Goal: Task Accomplishment & Management: Complete application form

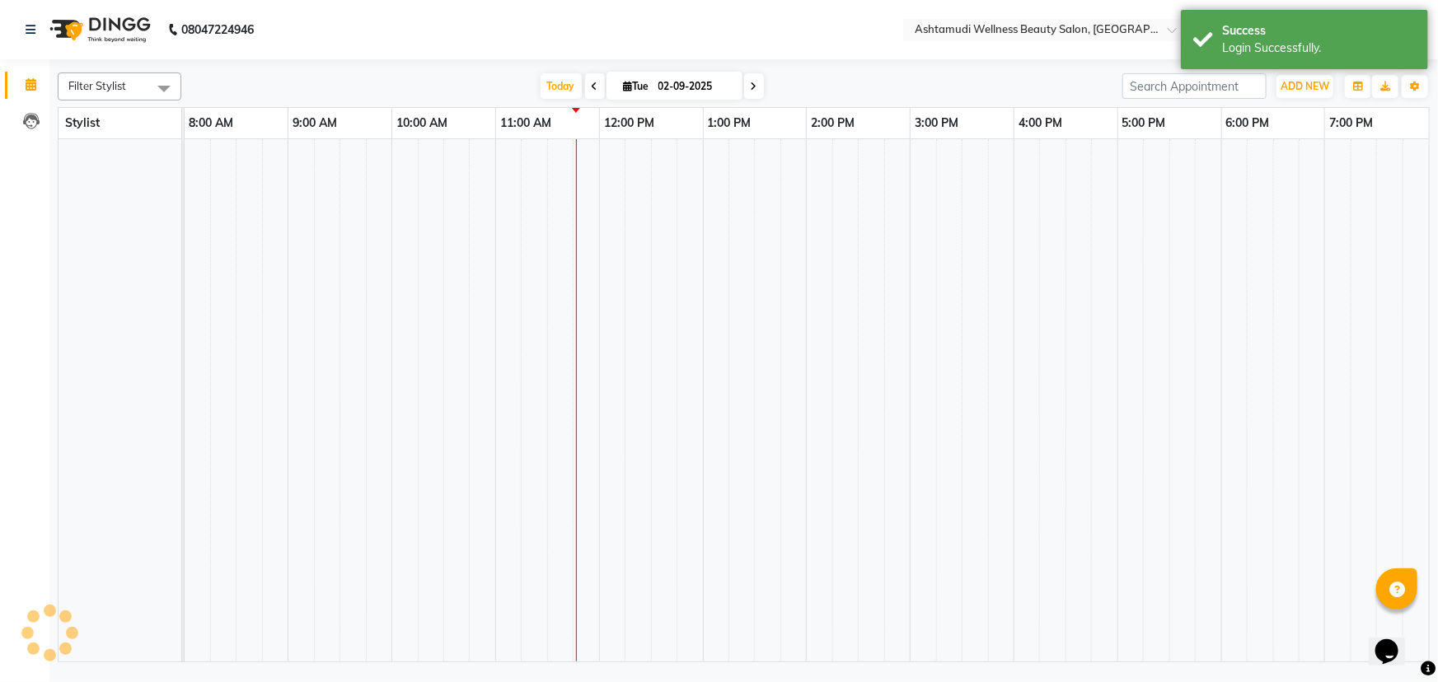
scroll to position [0, 198]
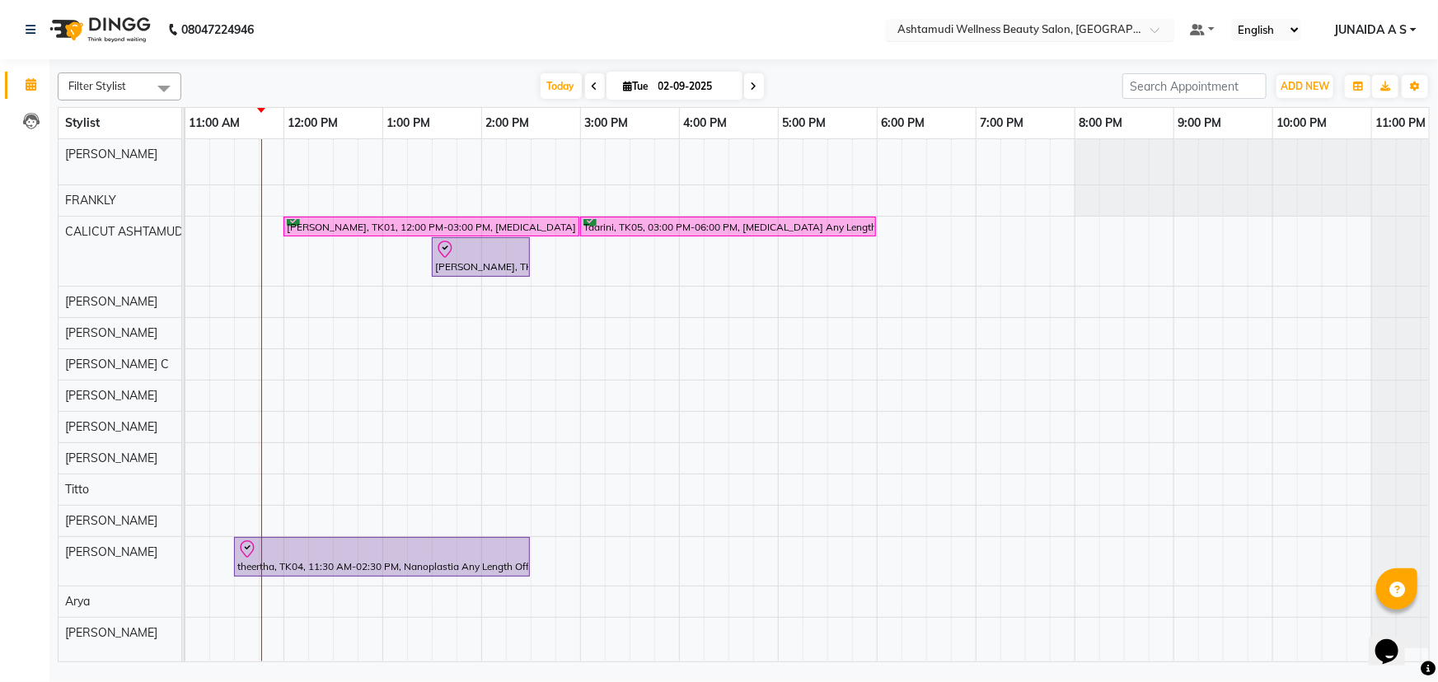
click at [1053, 26] on input "text" at bounding box center [1013, 31] width 239 height 16
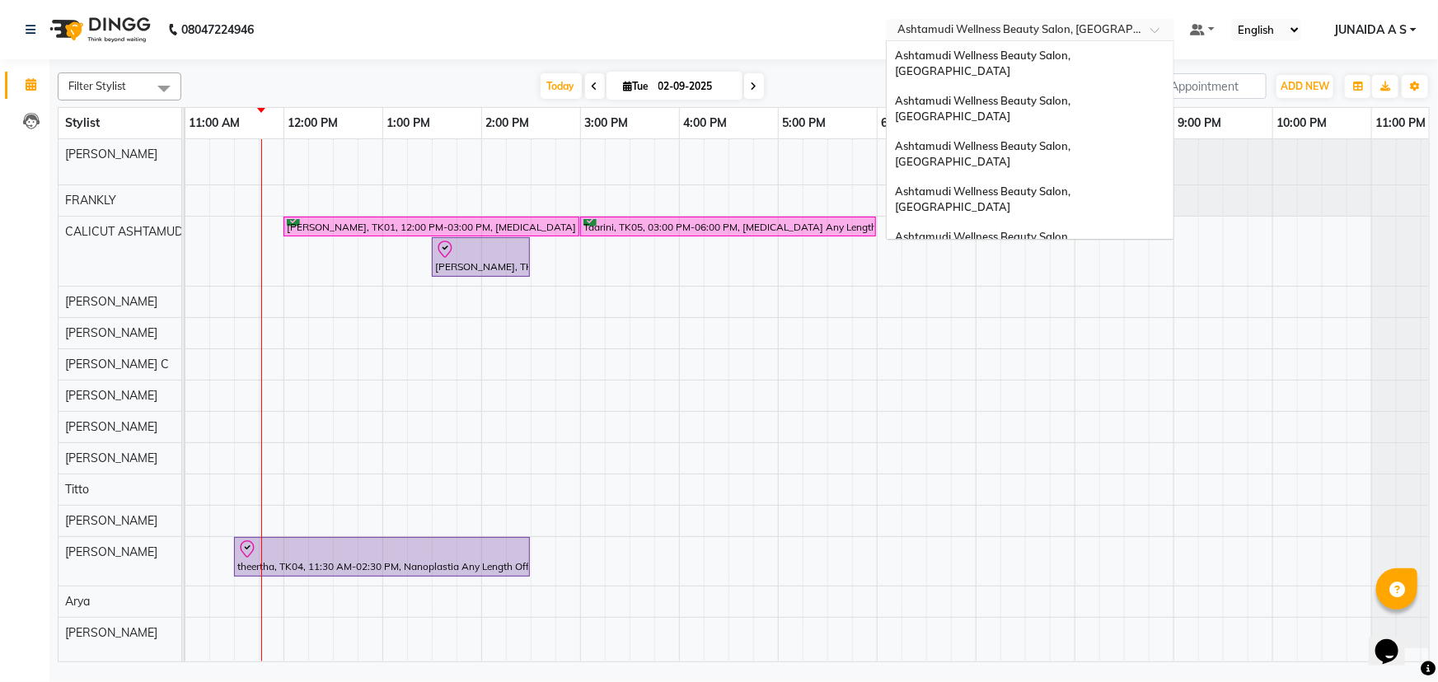
scroll to position [227, 0]
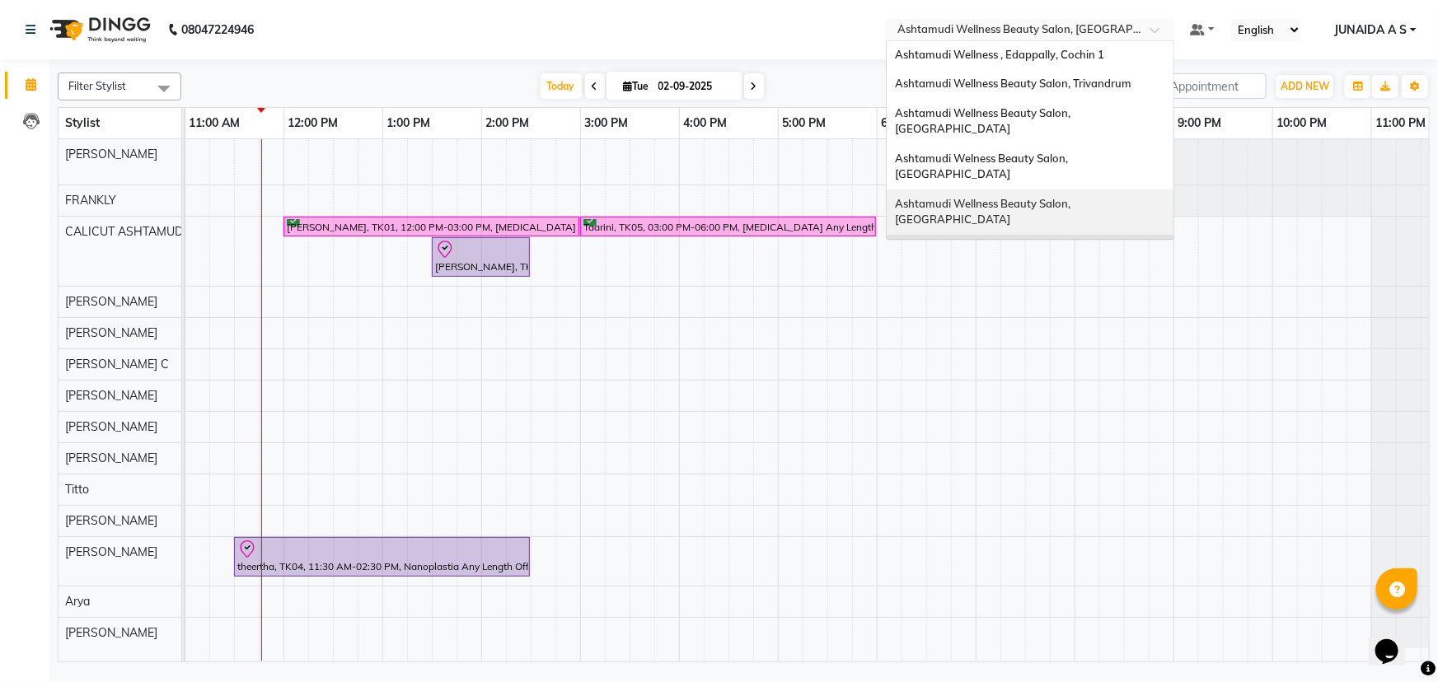
click at [1041, 197] on span "Ashtamudi Wellness Beauty Salon, [GEOGRAPHIC_DATA]" at bounding box center [984, 212] width 178 height 30
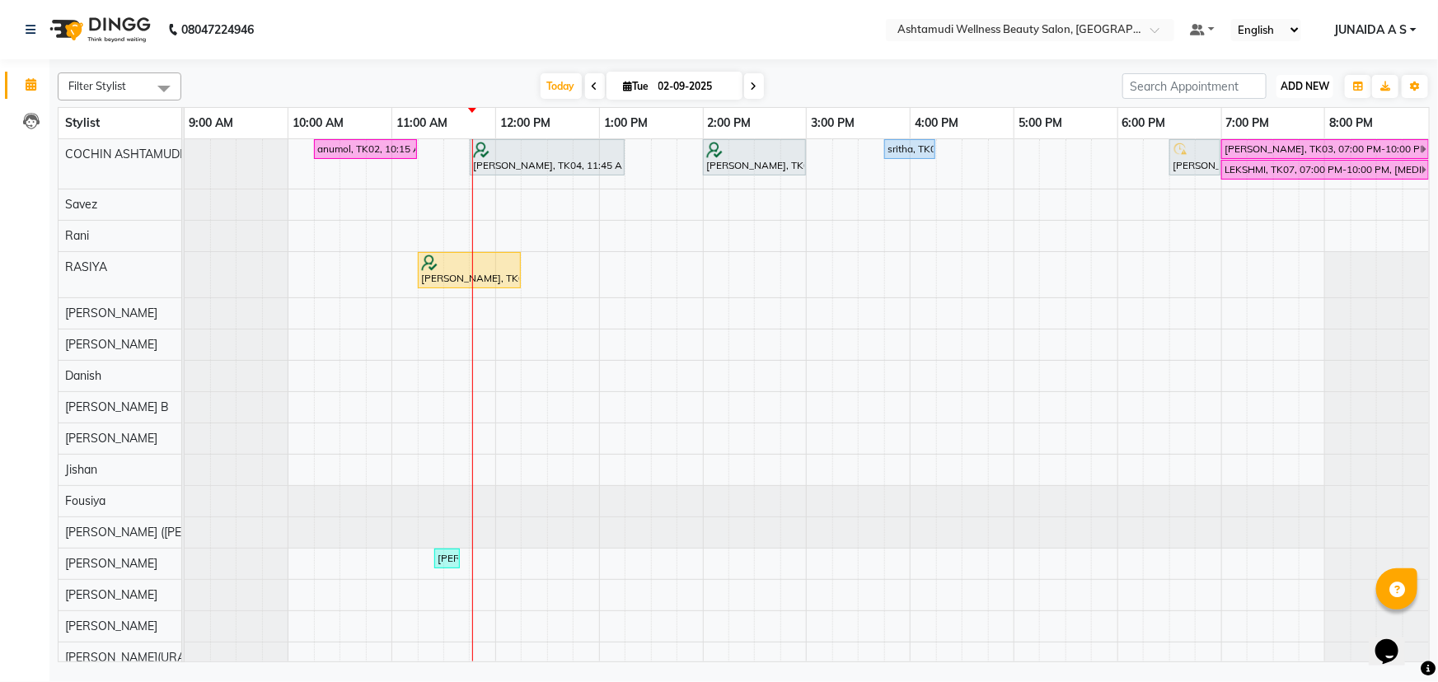
click at [1290, 84] on span "ADD NEW" at bounding box center [1305, 86] width 49 height 12
click at [1293, 110] on button "Add Appointment" at bounding box center [1268, 117] width 130 height 21
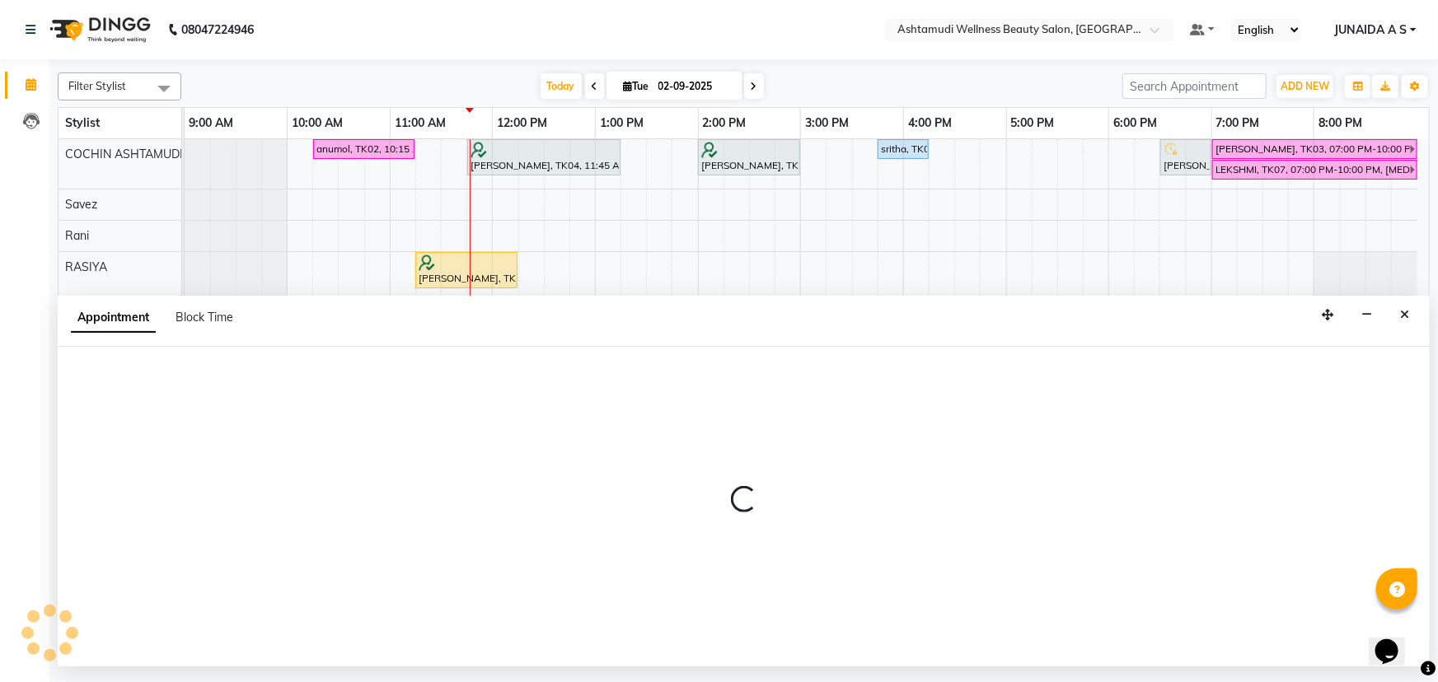
select select "600"
select select "tentative"
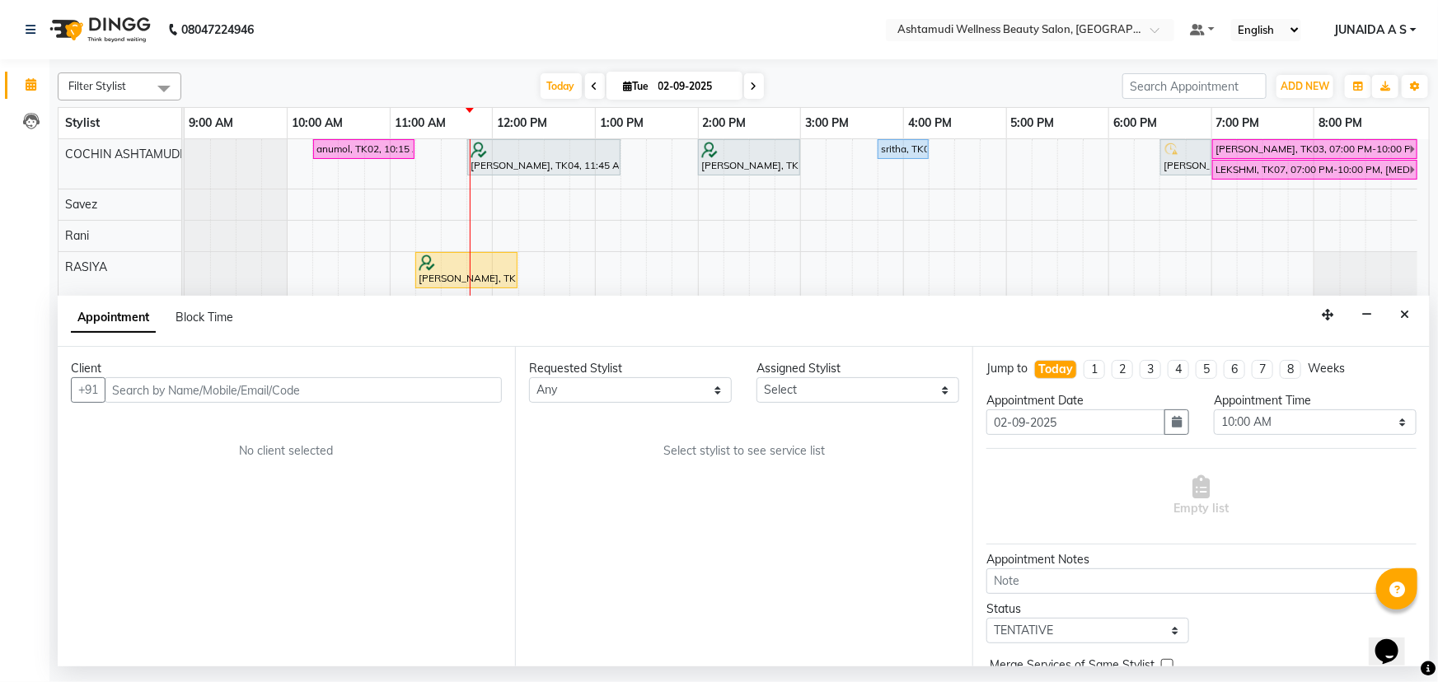
click at [278, 396] on input "text" at bounding box center [303, 390] width 397 height 26
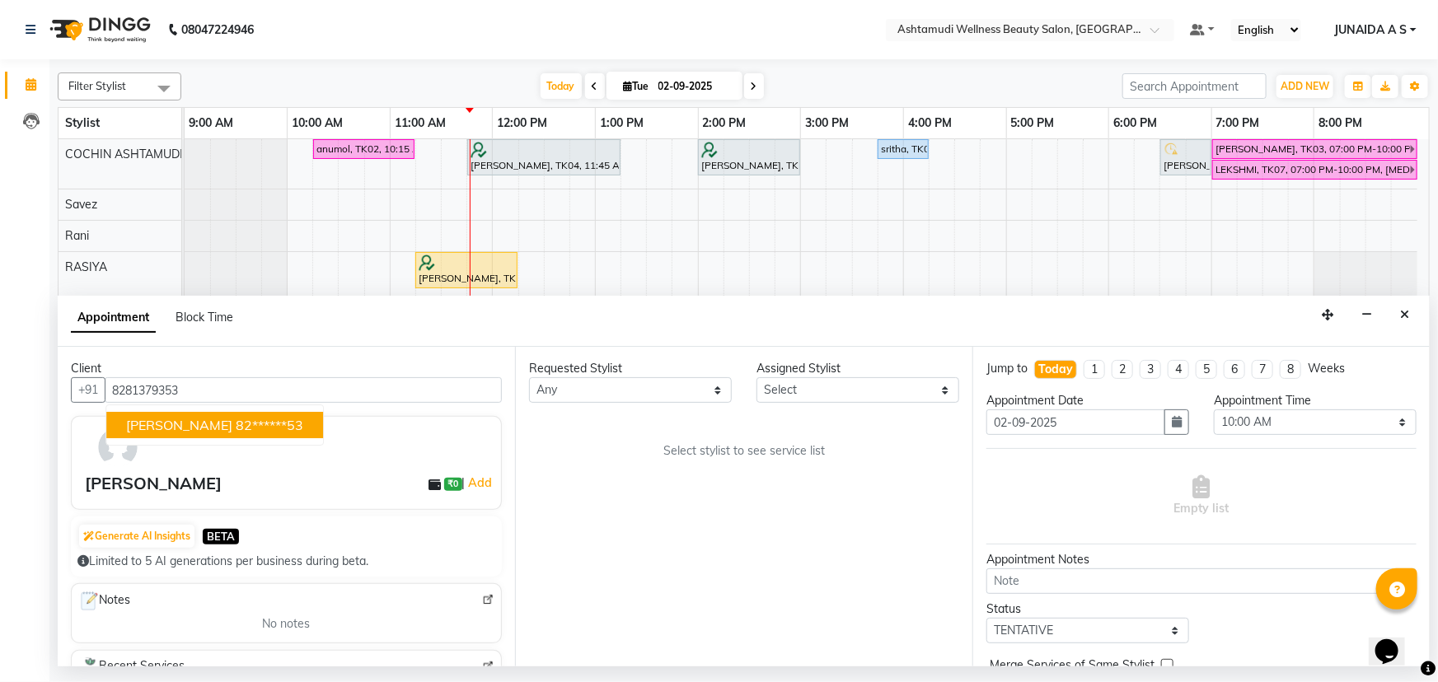
click at [236, 424] on ngb-highlight "82******53" at bounding box center [270, 425] width 68 height 16
type input "82******53"
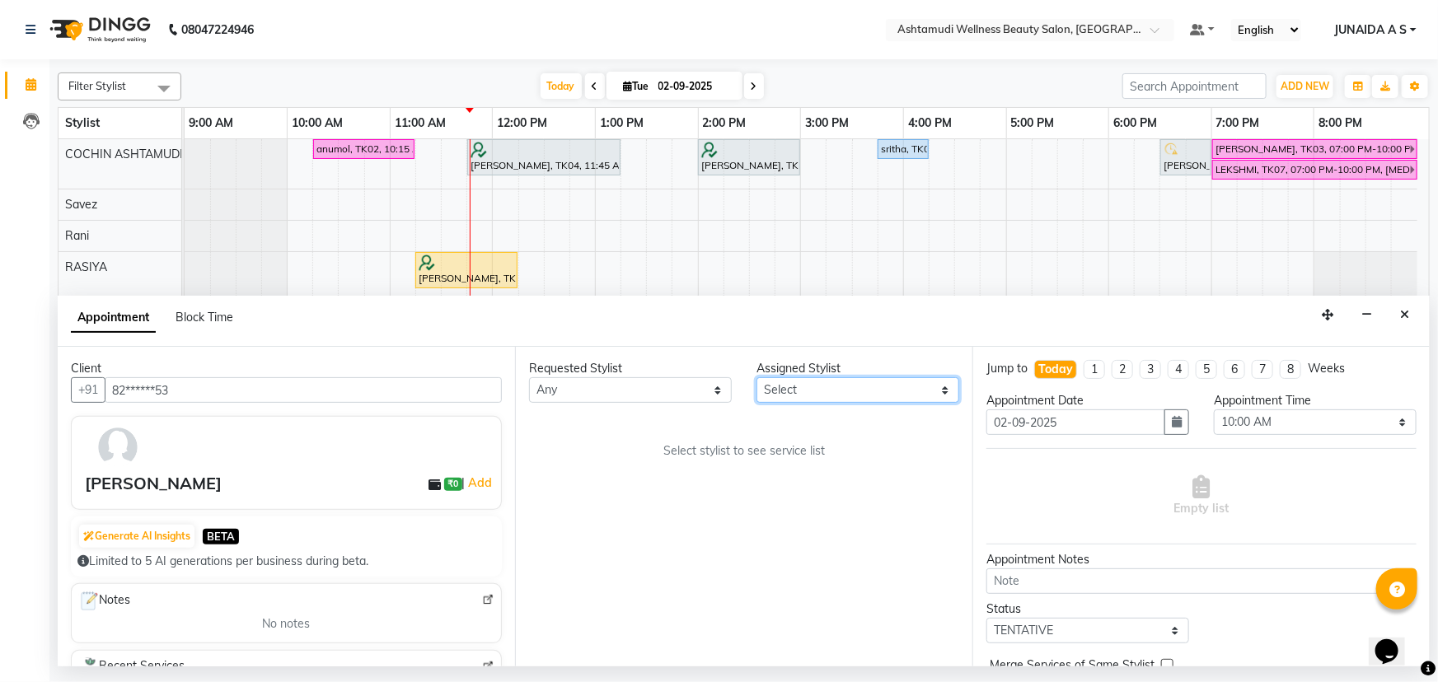
drag, startPoint x: 846, startPoint y: 393, endPoint x: 846, endPoint y: 383, distance: 9.9
click at [846, 393] on select "Select Aiswarya B Ankith(URAJ) BINU MANGAR COCHIN ASHTAMUDI Danish Diksha Thapa…" at bounding box center [858, 390] width 203 height 26
select select "27313"
click at [757, 377] on select "Select Aiswarya B Ankith(URAJ) BINU MANGAR COCHIN ASHTAMUDI Danish Diksha Thapa…" at bounding box center [858, 390] width 203 height 26
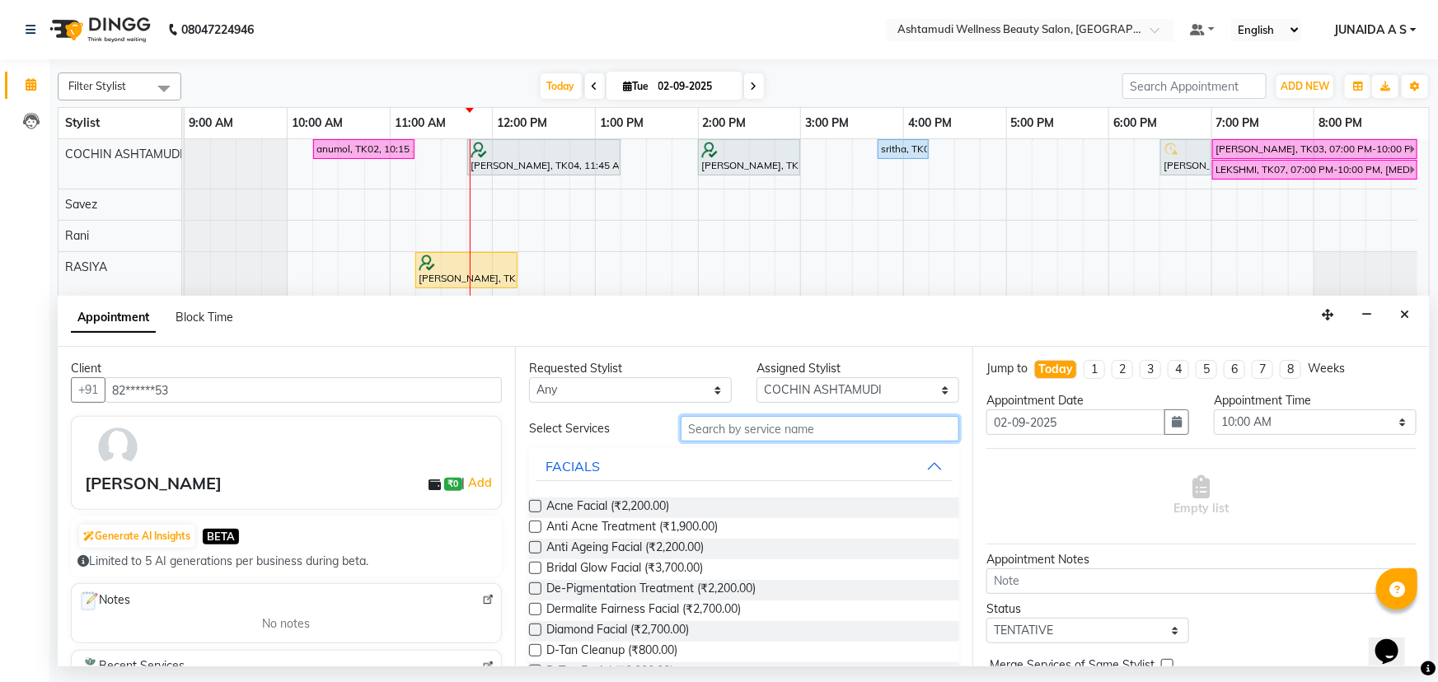
click at [749, 432] on input "text" at bounding box center [820, 429] width 279 height 26
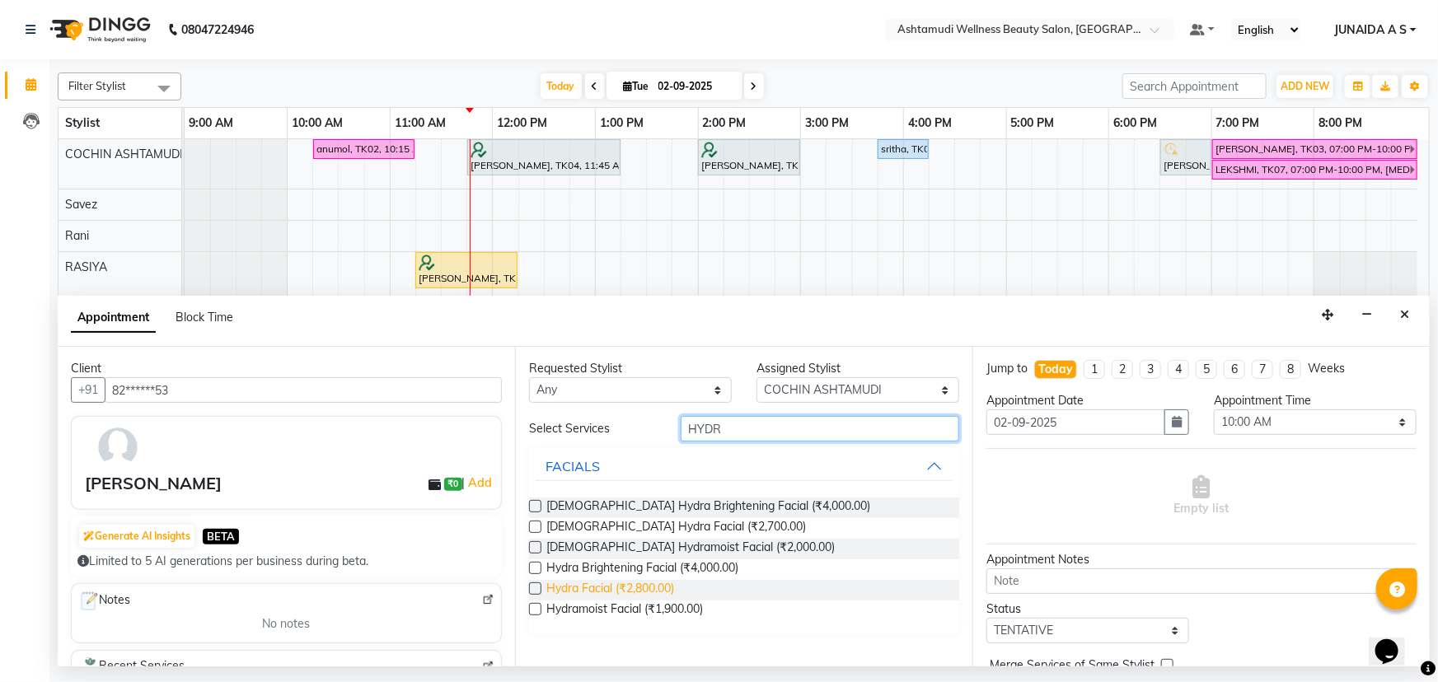
type input "HYDR"
click at [613, 593] on span "Hydra Facial (₹2,800.00)" at bounding box center [610, 590] width 128 height 21
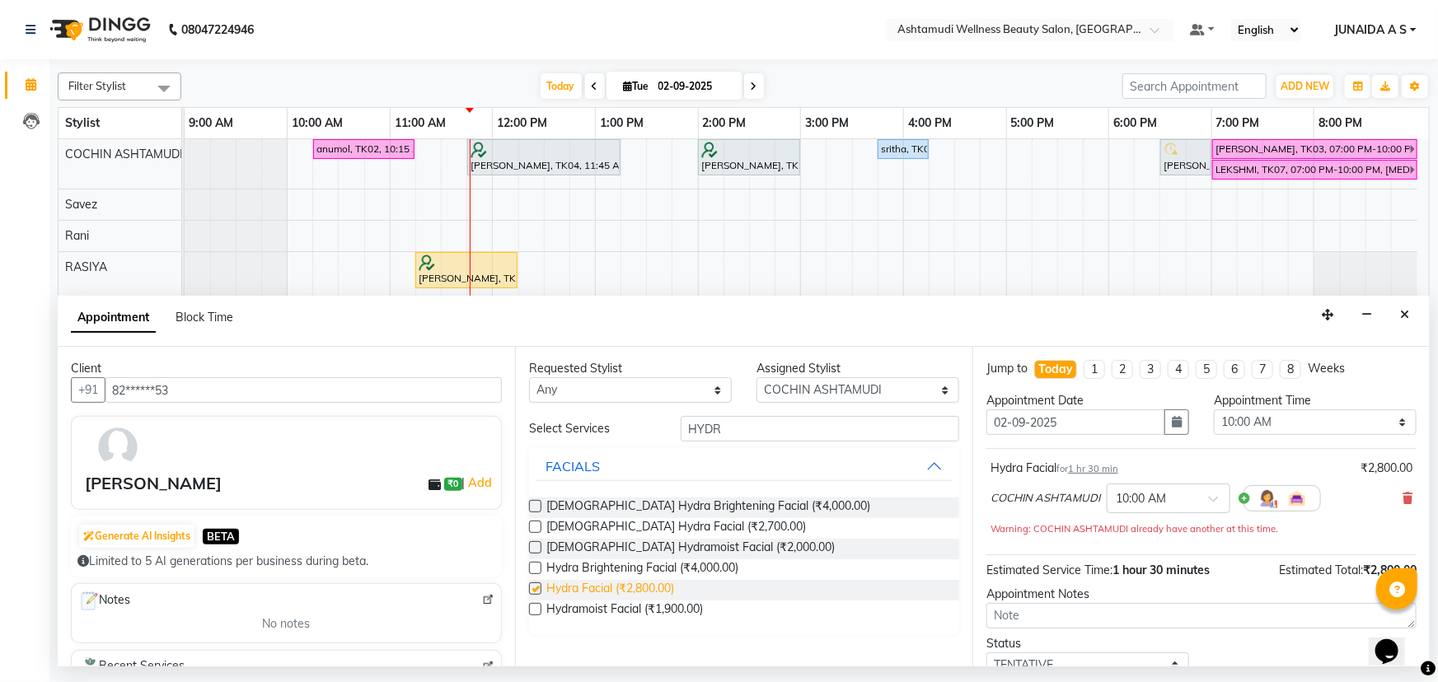
checkbox input "false"
drag, startPoint x: 1264, startPoint y: 414, endPoint x: 1256, endPoint y: 409, distance: 8.9
click at [1264, 414] on select "Select 10:00 AM 10:15 AM 10:30 AM 10:45 AM 11:00 AM 11:15 AM 11:30 AM 11:45 AM …" at bounding box center [1315, 423] width 203 height 26
select select "1080"
click at [1214, 410] on select "Select 10:00 AM 10:15 AM 10:30 AM 10:45 AM 11:00 AM 11:15 AM 11:30 AM 11:45 AM …" at bounding box center [1315, 423] width 203 height 26
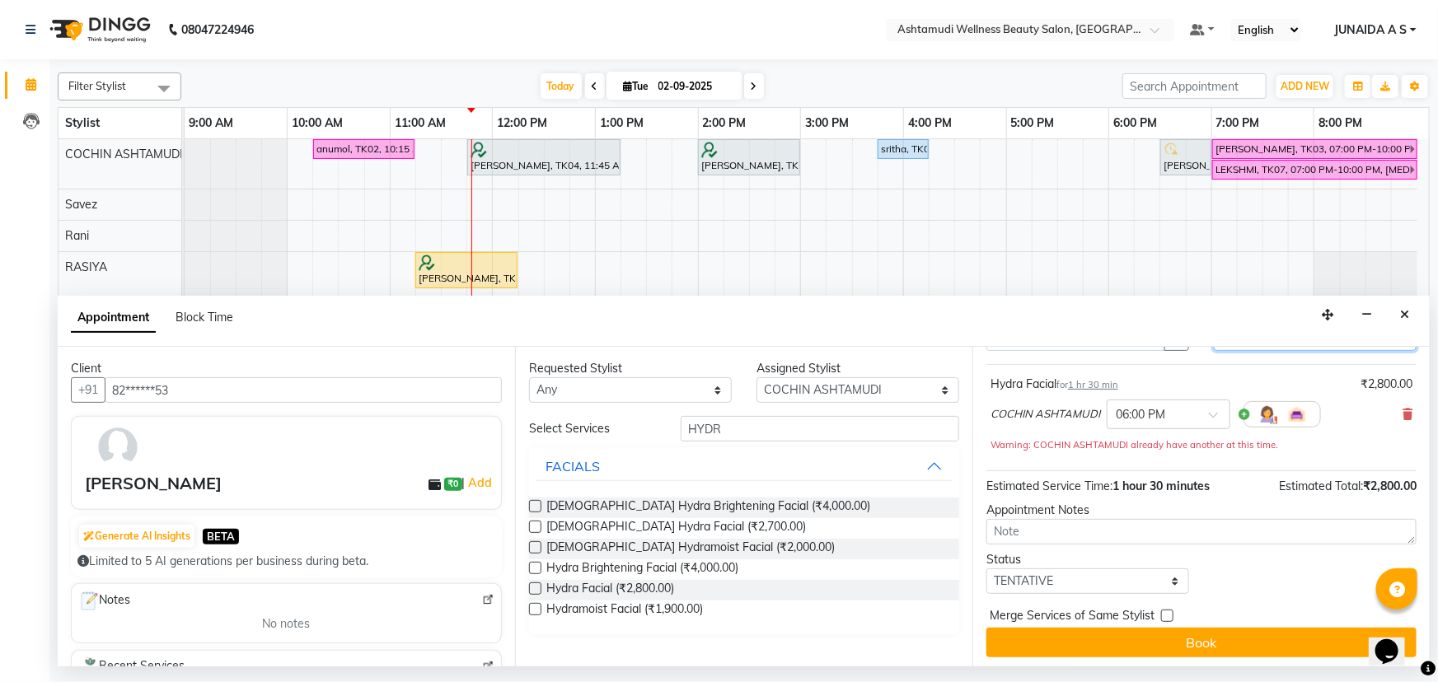
scroll to position [87, 0]
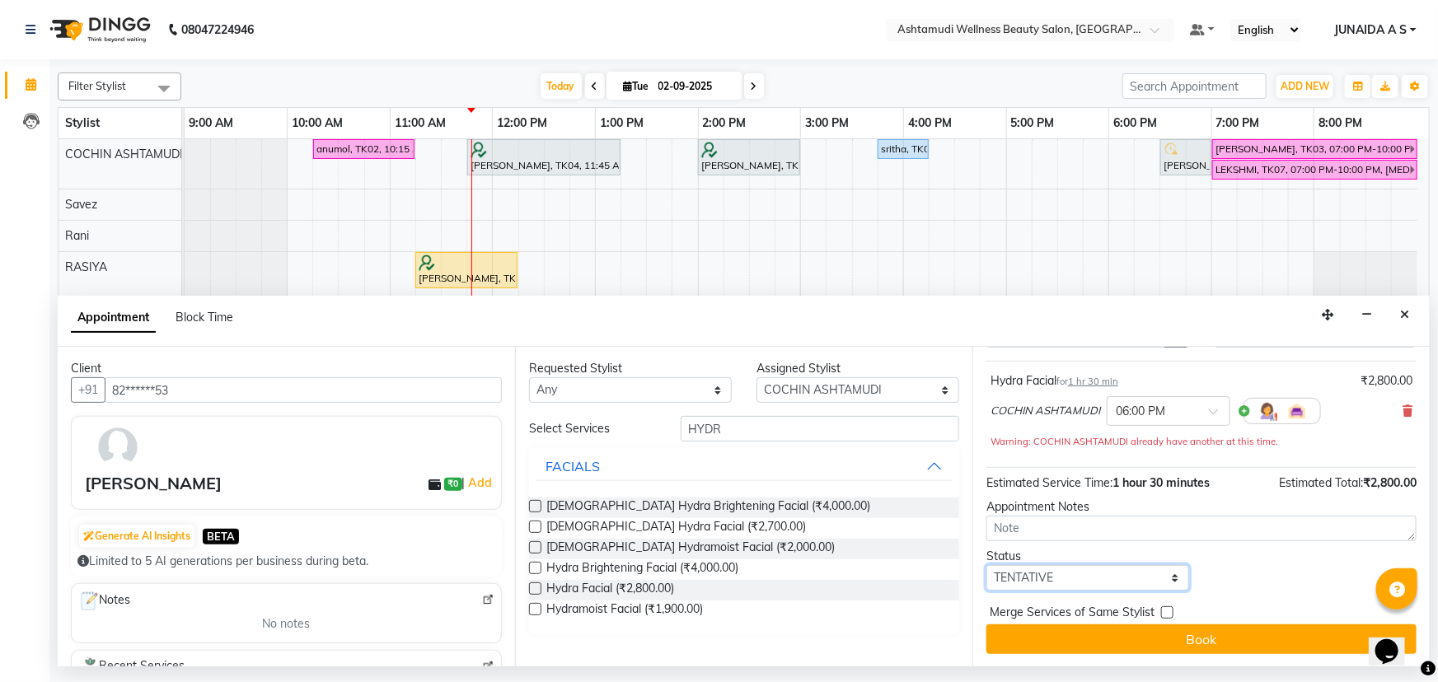
click at [1066, 571] on select "Select TENTATIVE CONFIRM CHECK-IN UPCOMING" at bounding box center [1088, 578] width 203 height 26
select select "confirm booking"
click at [987, 565] on select "Select TENTATIVE CONFIRM CHECK-IN UPCOMING" at bounding box center [1088, 578] width 203 height 26
click at [1063, 643] on button "Book" at bounding box center [1202, 640] width 430 height 30
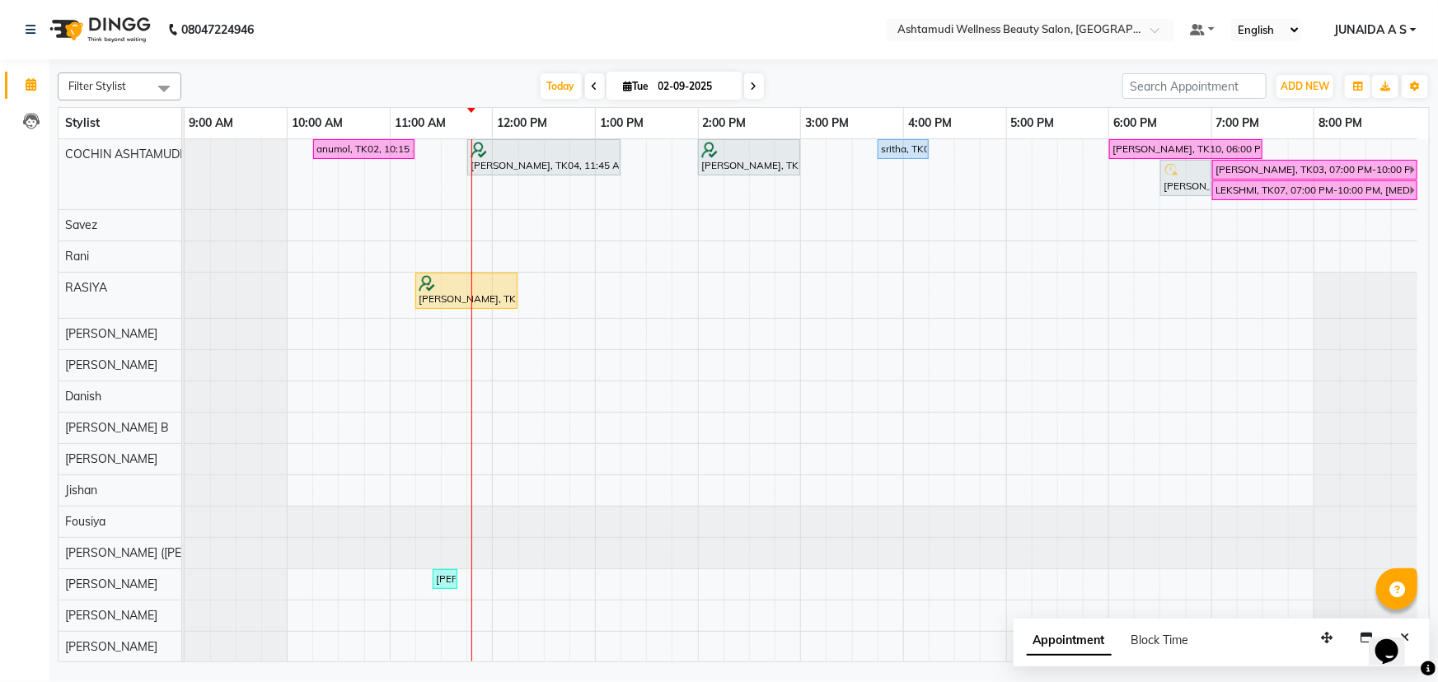
click at [746, 80] on span at bounding box center [754, 86] width 20 height 26
type input "03-09-2025"
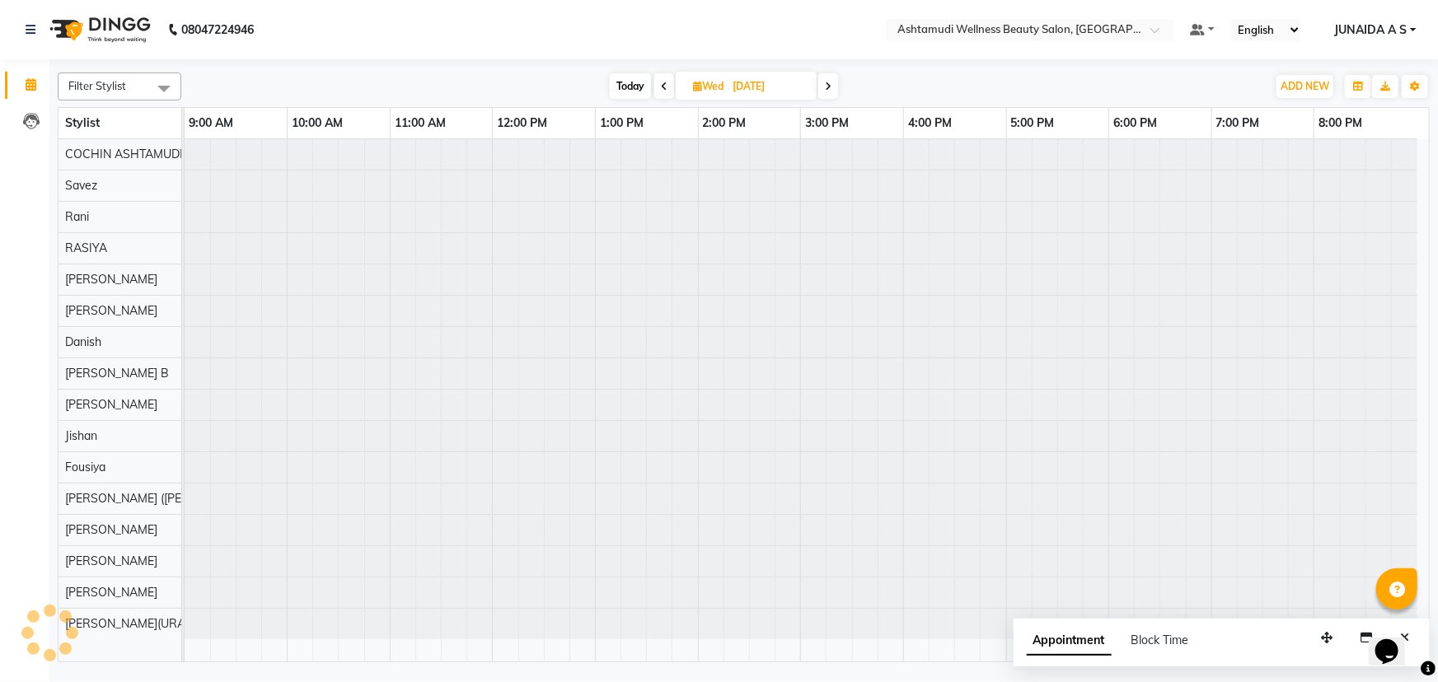
click at [746, 80] on input "03-09-2025" at bounding box center [769, 86] width 82 height 25
select select "9"
select select "2025"
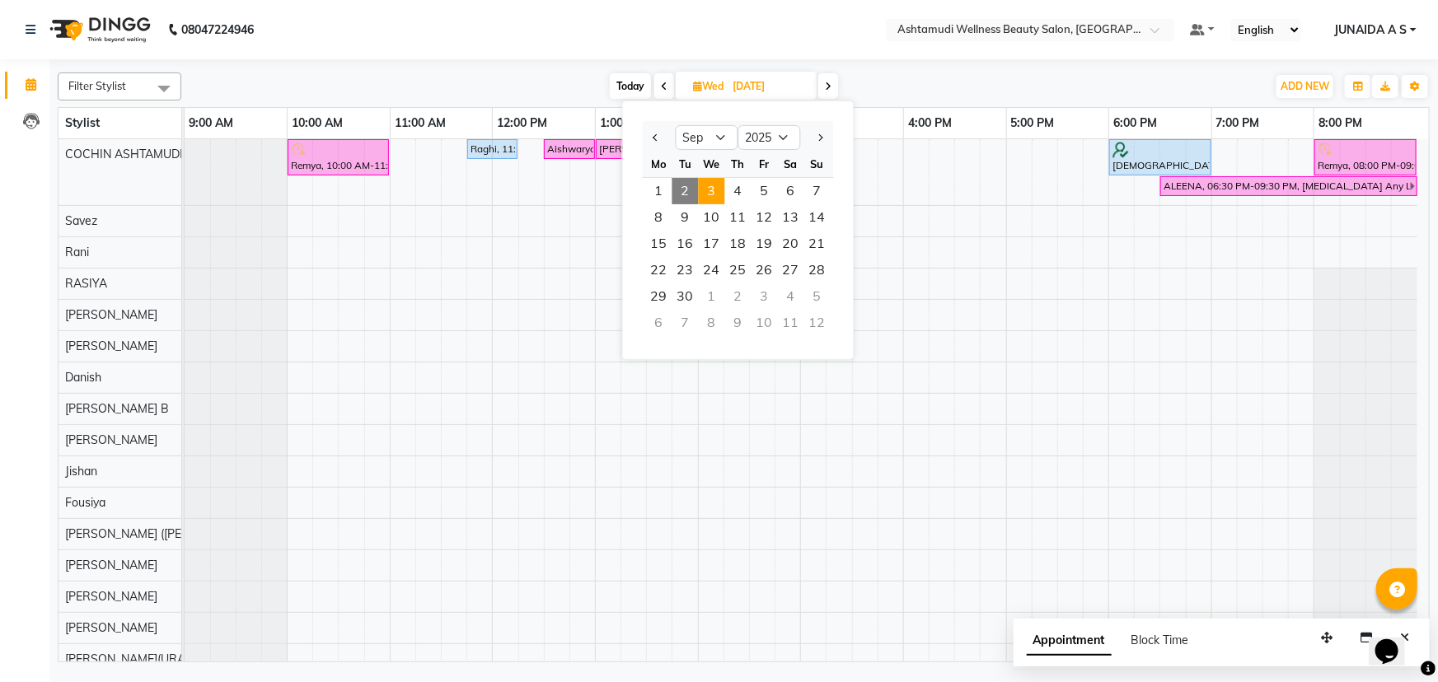
click at [832, 84] on span at bounding box center [828, 86] width 20 height 26
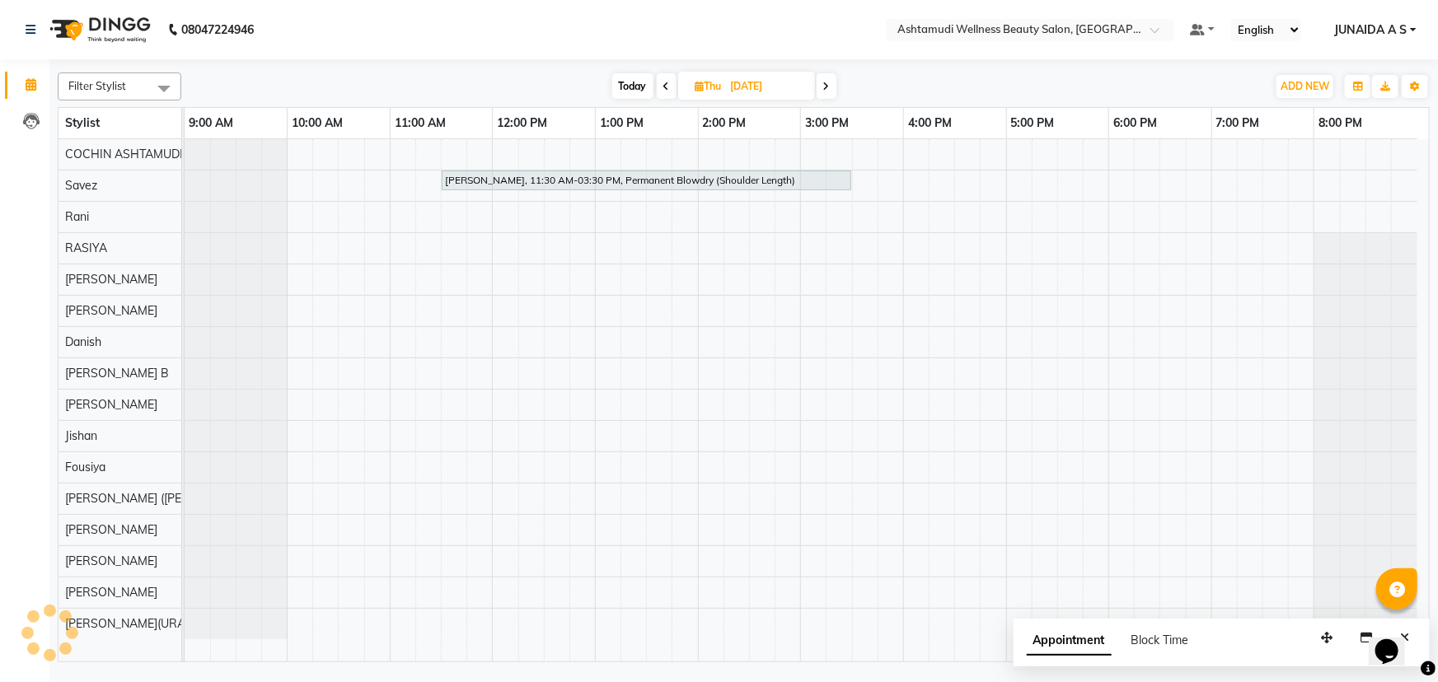
click at [832, 83] on span at bounding box center [827, 86] width 20 height 26
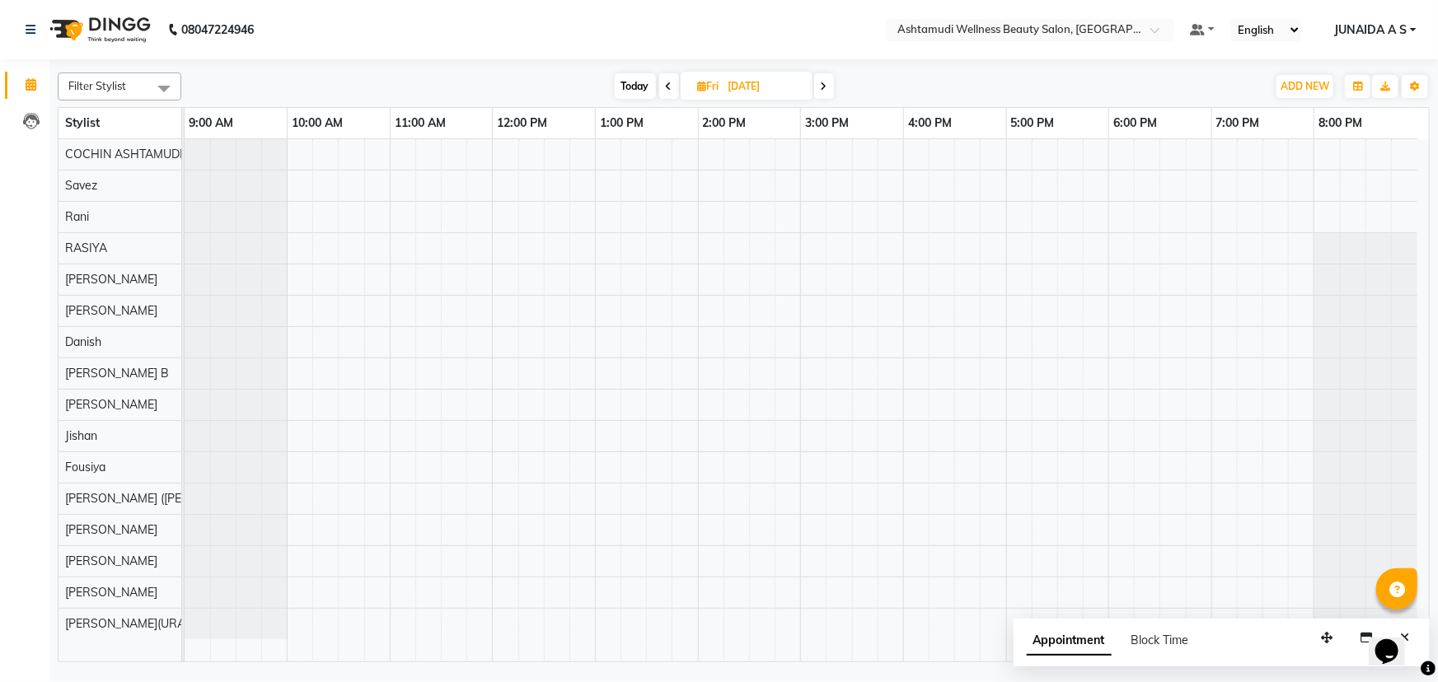
click at [668, 87] on icon at bounding box center [669, 87] width 7 height 10
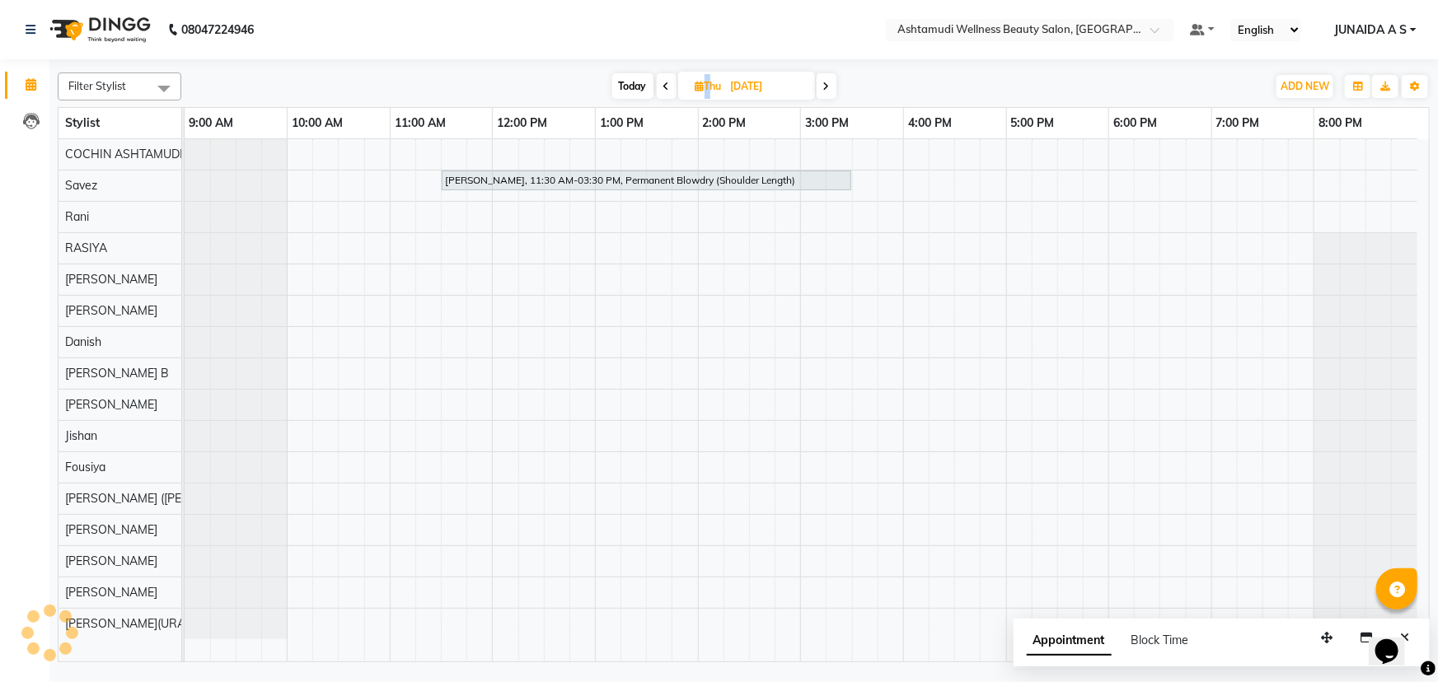
click at [668, 87] on span at bounding box center [667, 86] width 20 height 26
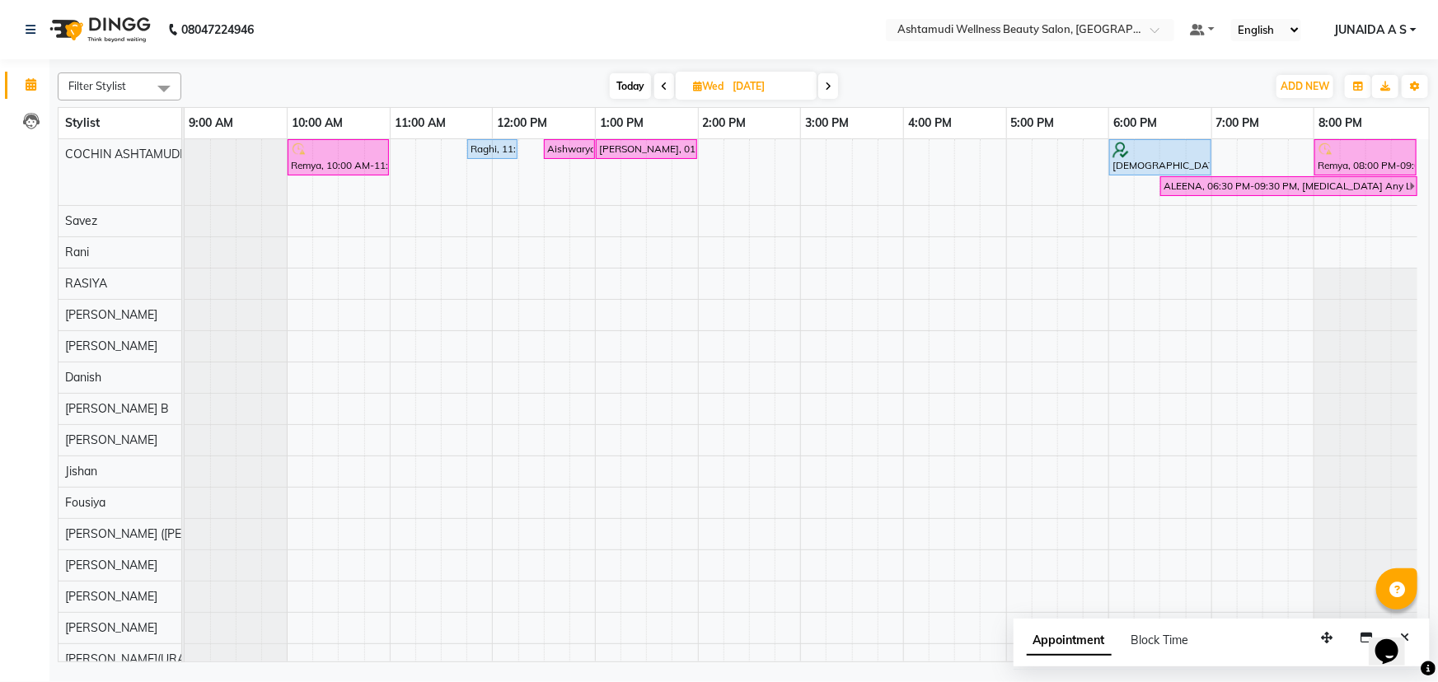
click at [668, 87] on span at bounding box center [664, 86] width 20 height 26
type input "02-09-2025"
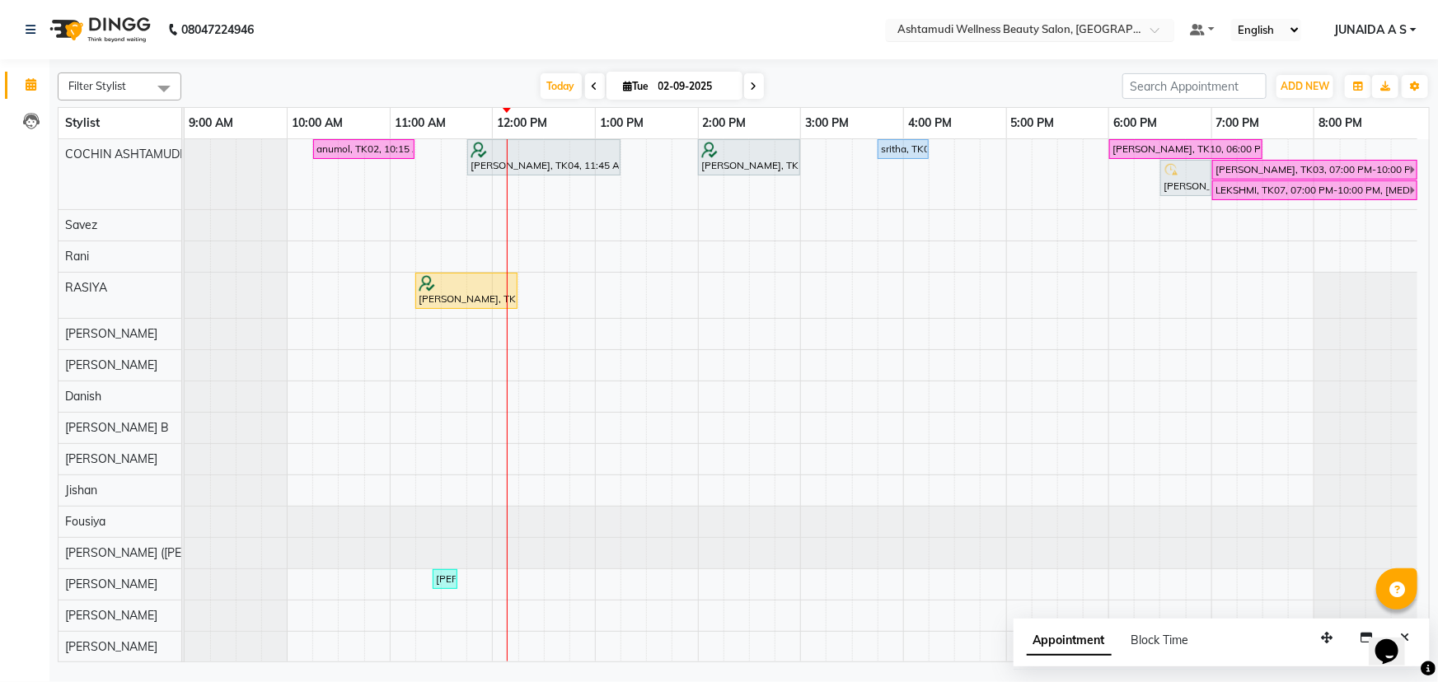
click at [1089, 20] on div "Select Location × Ashtamudi Wellness Beauty Salon, Cochin" at bounding box center [1030, 30] width 288 height 22
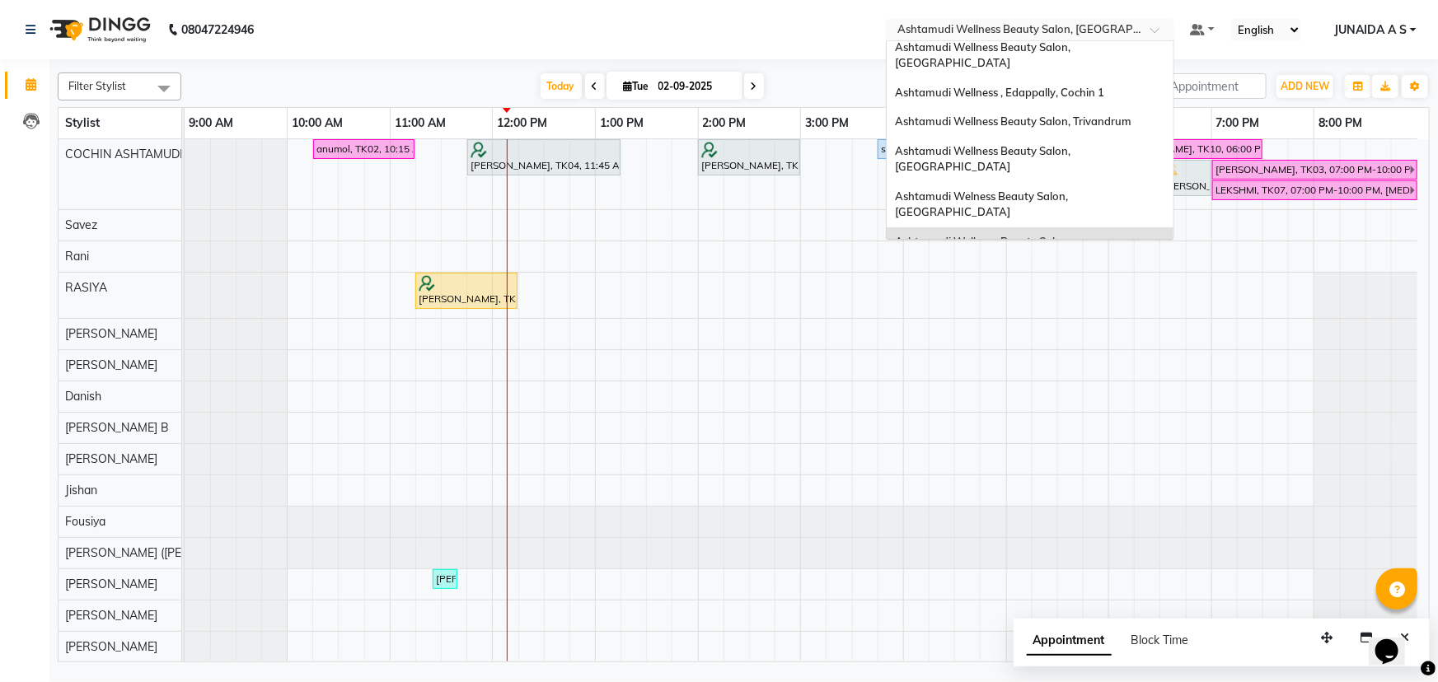
scroll to position [152, 0]
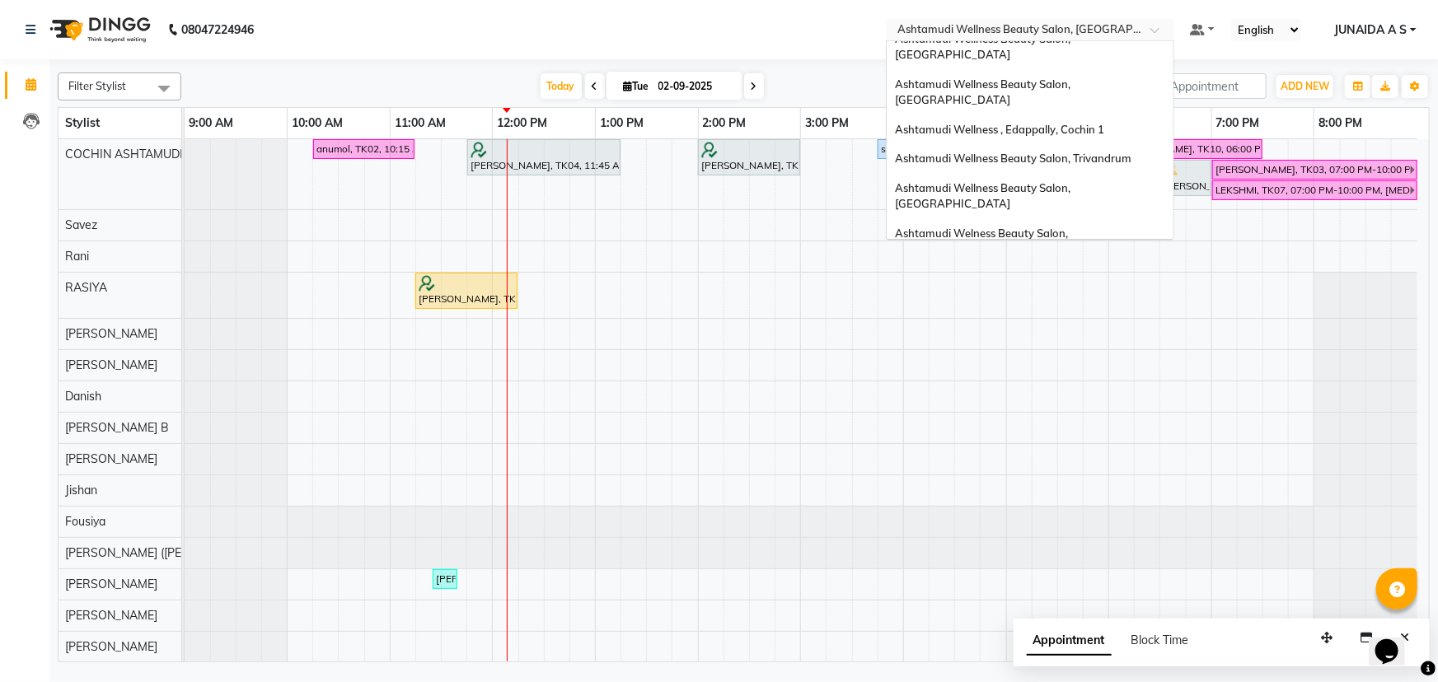
click at [1076, 355] on div "Ashtamudi Beauty Lounge, [GEOGRAPHIC_DATA]" at bounding box center [1030, 370] width 287 height 30
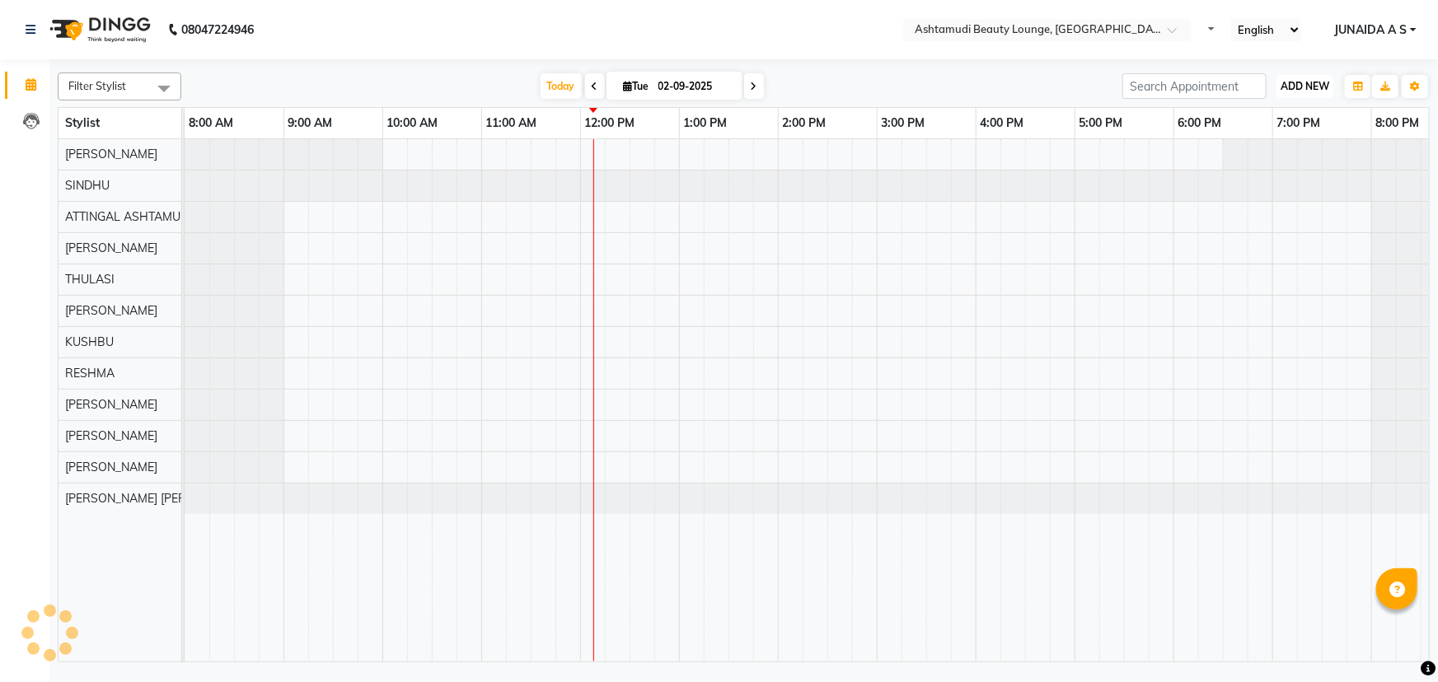
click at [1303, 82] on span "ADD NEW" at bounding box center [1305, 86] width 49 height 12
drag, startPoint x: 1299, startPoint y: 98, endPoint x: 1226, endPoint y: 129, distance: 78.7
click at [1295, 99] on div "ADD NEW Toggle Dropdown Add Appointment" at bounding box center [1305, 86] width 60 height 26
click at [1316, 77] on button "ADD NEW Toggle Dropdown" at bounding box center [1305, 86] width 57 height 23
click at [1289, 118] on button "Add Appointment" at bounding box center [1268, 117] width 130 height 21
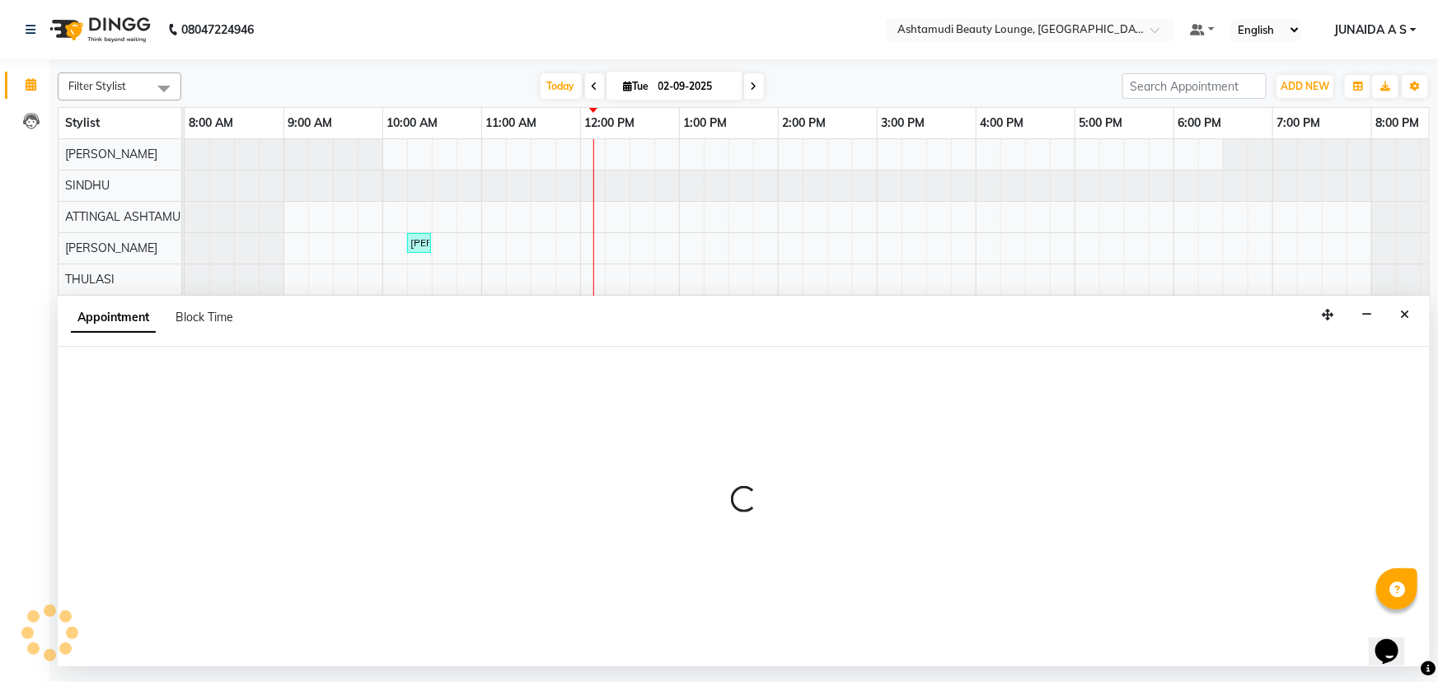
select select "540"
select select "tentative"
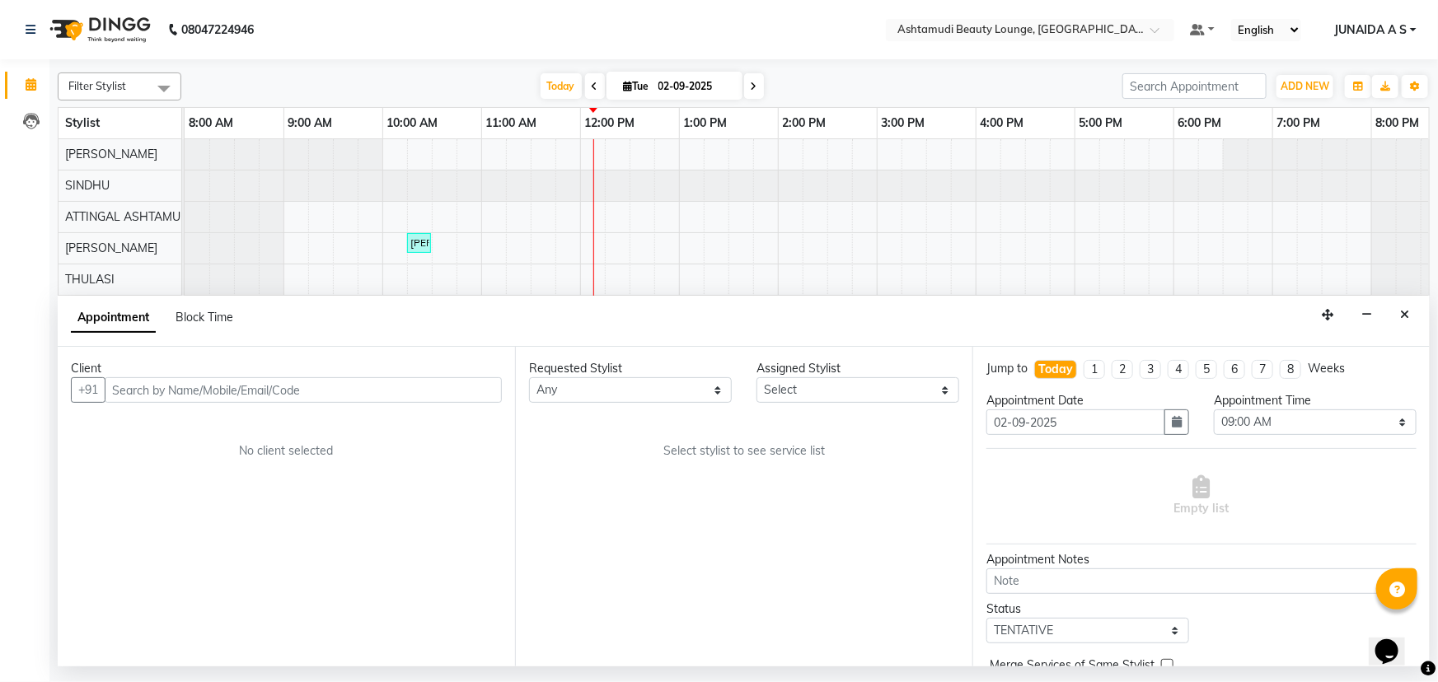
click at [256, 393] on input "text" at bounding box center [303, 390] width 397 height 26
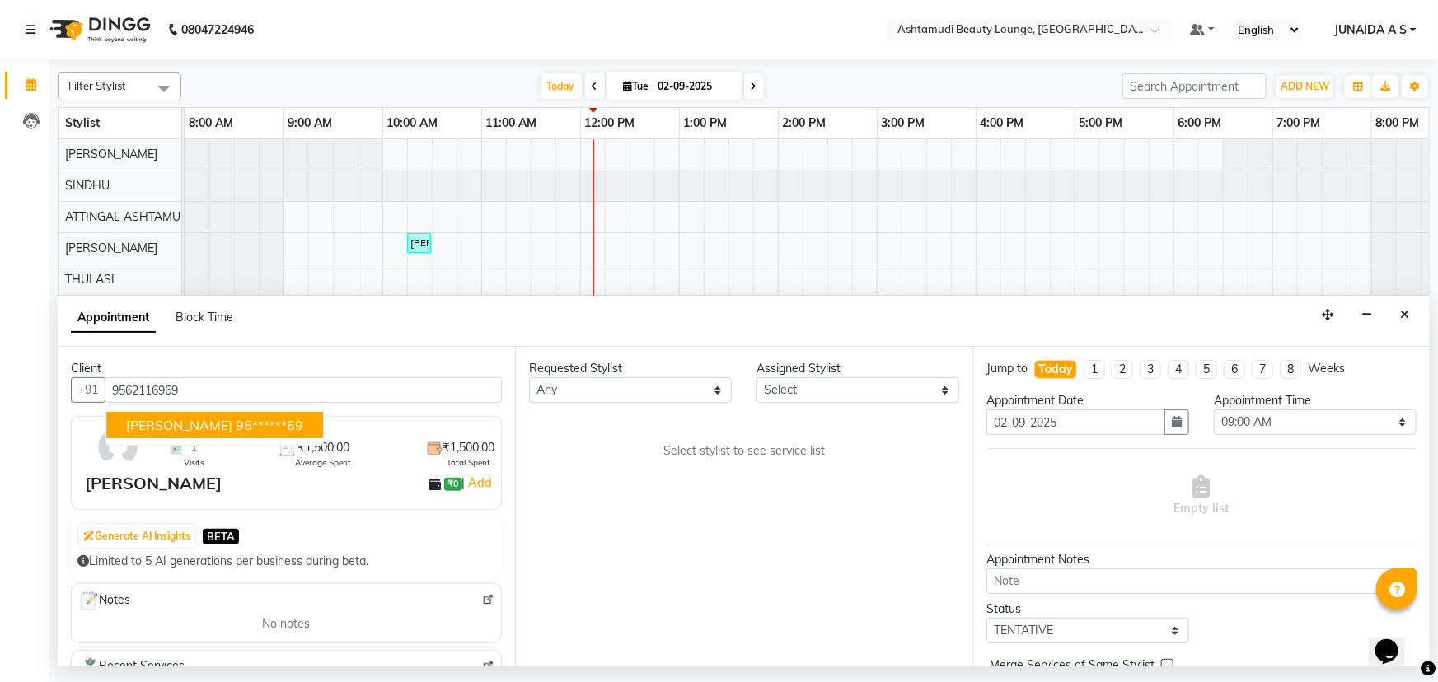
click at [236, 427] on ngb-highlight "95******69" at bounding box center [270, 425] width 68 height 16
type input "95******69"
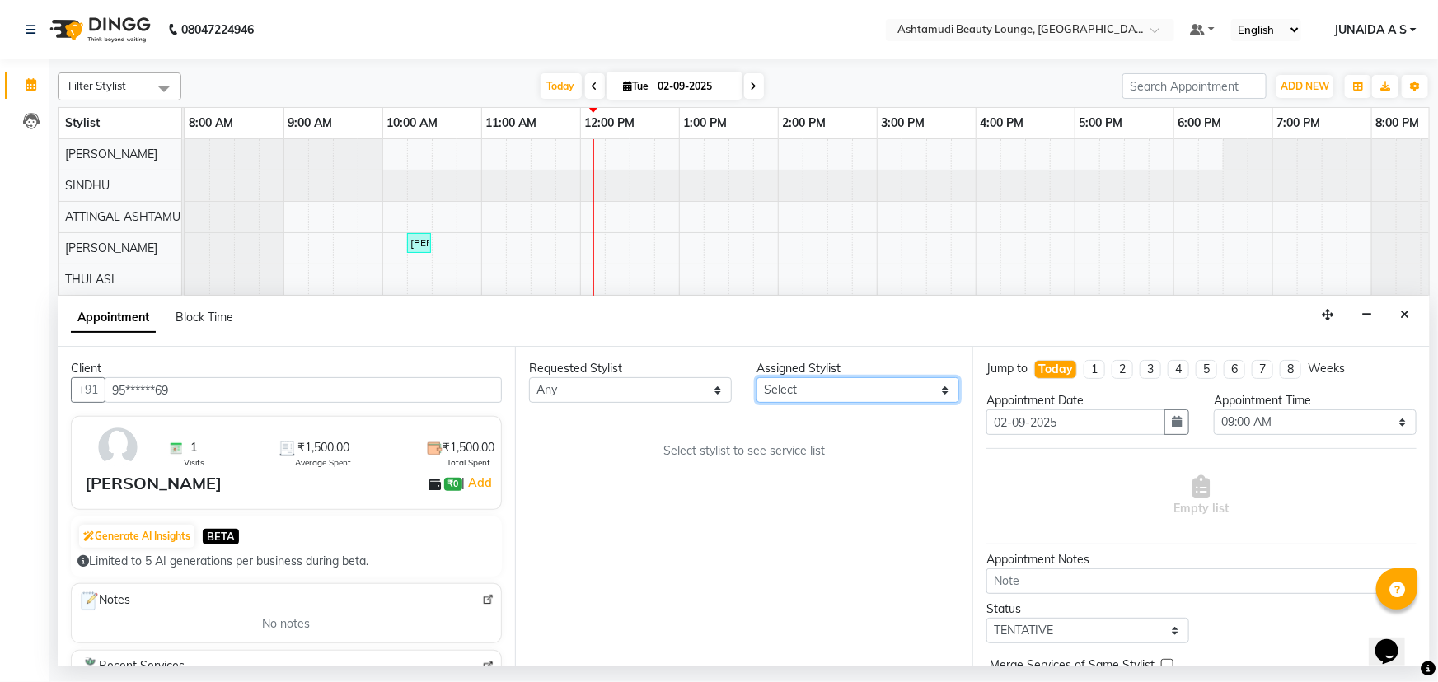
drag, startPoint x: 854, startPoint y: 390, endPoint x: 852, endPoint y: 336, distance: 53.6
click at [854, 390] on select "Select ABHIRAMI THAMPI ARYA A ARYA G ATTINGAL ASHTAMUDI KUSHBU Leena Jose Marti…" at bounding box center [858, 390] width 203 height 26
select select "27460"
click at [757, 377] on select "Select ABHIRAMI THAMPI ARYA A ARYA G ATTINGAL ASHTAMUDI KUSHBU Leena Jose Marti…" at bounding box center [858, 390] width 203 height 26
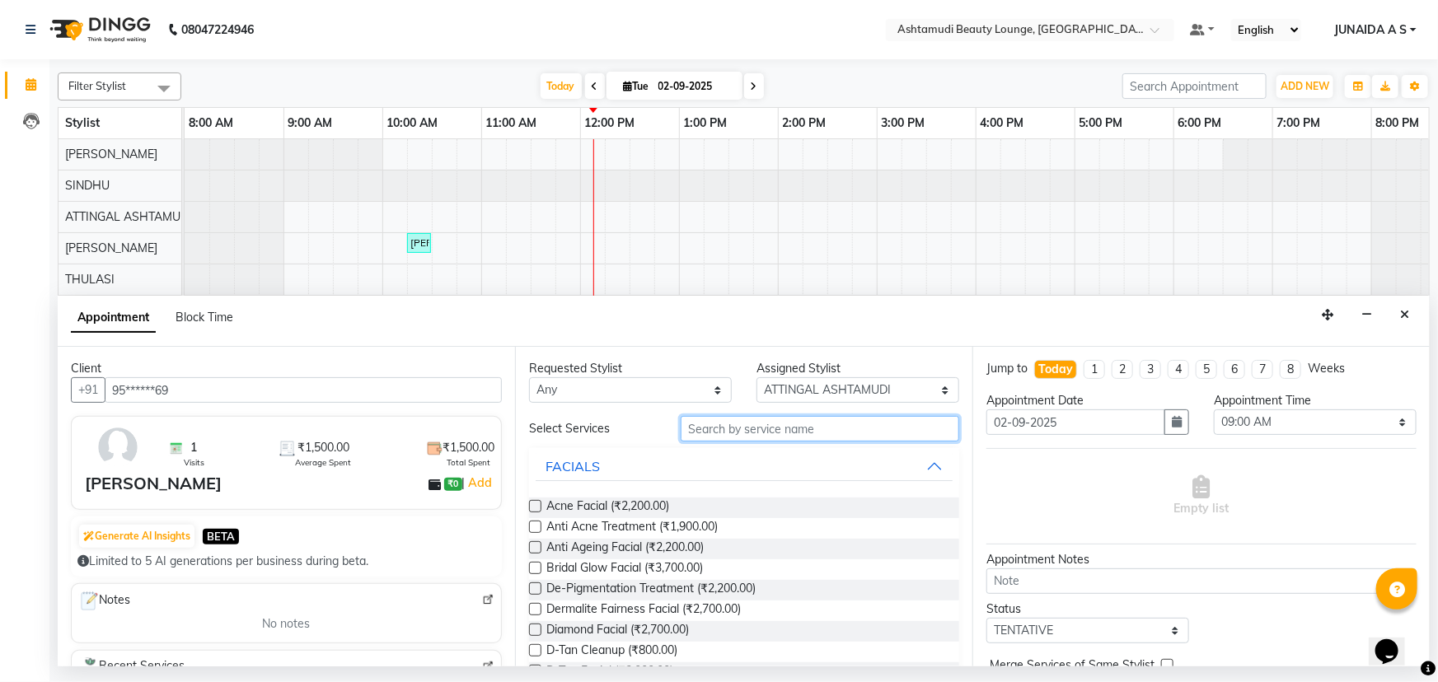
click at [738, 437] on input "text" at bounding box center [820, 429] width 279 height 26
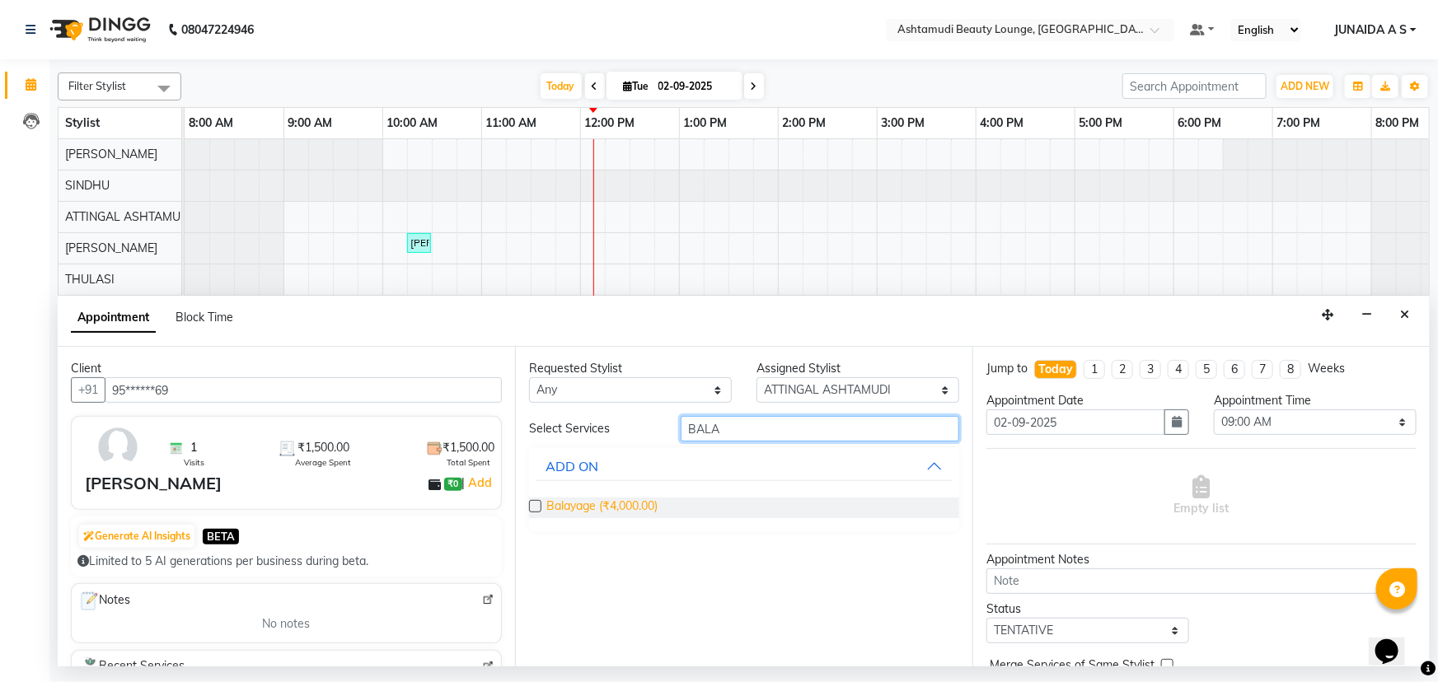
type input "BALA"
click at [623, 504] on span "Balayage (₹4,000.00)" at bounding box center [601, 508] width 111 height 21
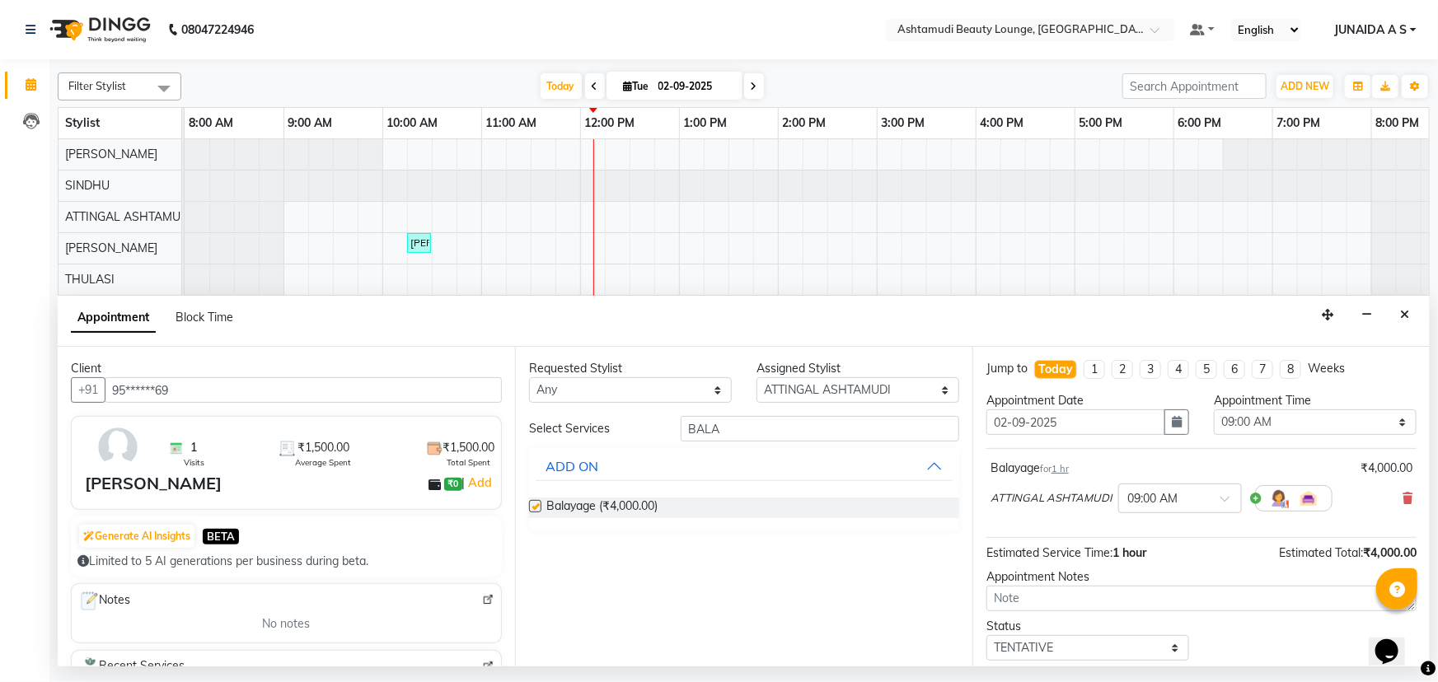
checkbox input "false"
click at [1187, 436] on div "Appointment Date 02-09-2025" at bounding box center [1087, 420] width 227 height 56
click at [1174, 425] on icon "button" at bounding box center [1177, 422] width 10 height 12
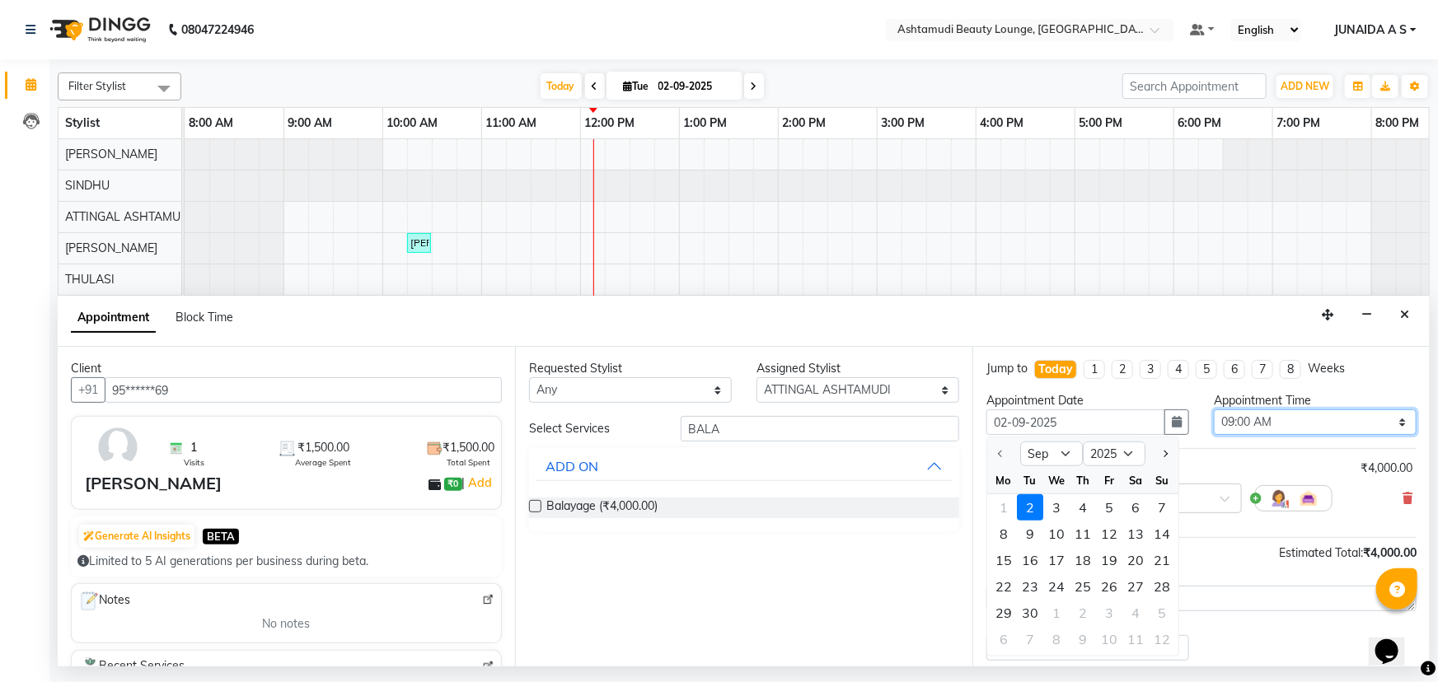
drag, startPoint x: 1261, startPoint y: 420, endPoint x: 1263, endPoint y: 368, distance: 52.8
click at [1261, 420] on select "Select 09:00 AM 09:15 AM 09:30 AM 09:45 AM 10:00 AM 10:15 AM 10:30 AM 10:45 AM …" at bounding box center [1315, 423] width 203 height 26
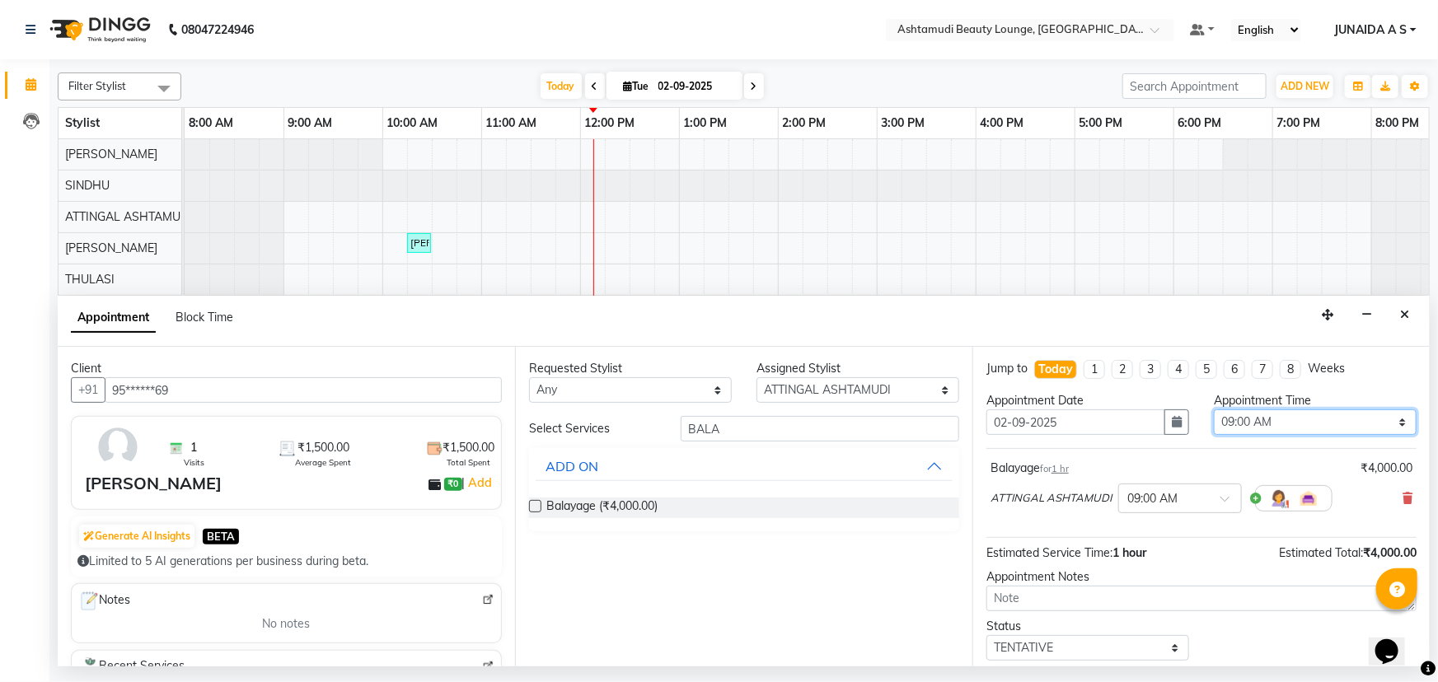
click at [1245, 427] on select "Select 09:00 AM 09:15 AM 09:30 AM 09:45 AM 10:00 AM 10:15 AM 10:30 AM 10:45 AM …" at bounding box center [1315, 423] width 203 height 26
select select "960"
click at [1214, 410] on select "Select 09:00 AM 09:15 AM 09:30 AM 09:45 AM 10:00 AM 10:15 AM 10:30 AM 10:45 AM …" at bounding box center [1315, 423] width 203 height 26
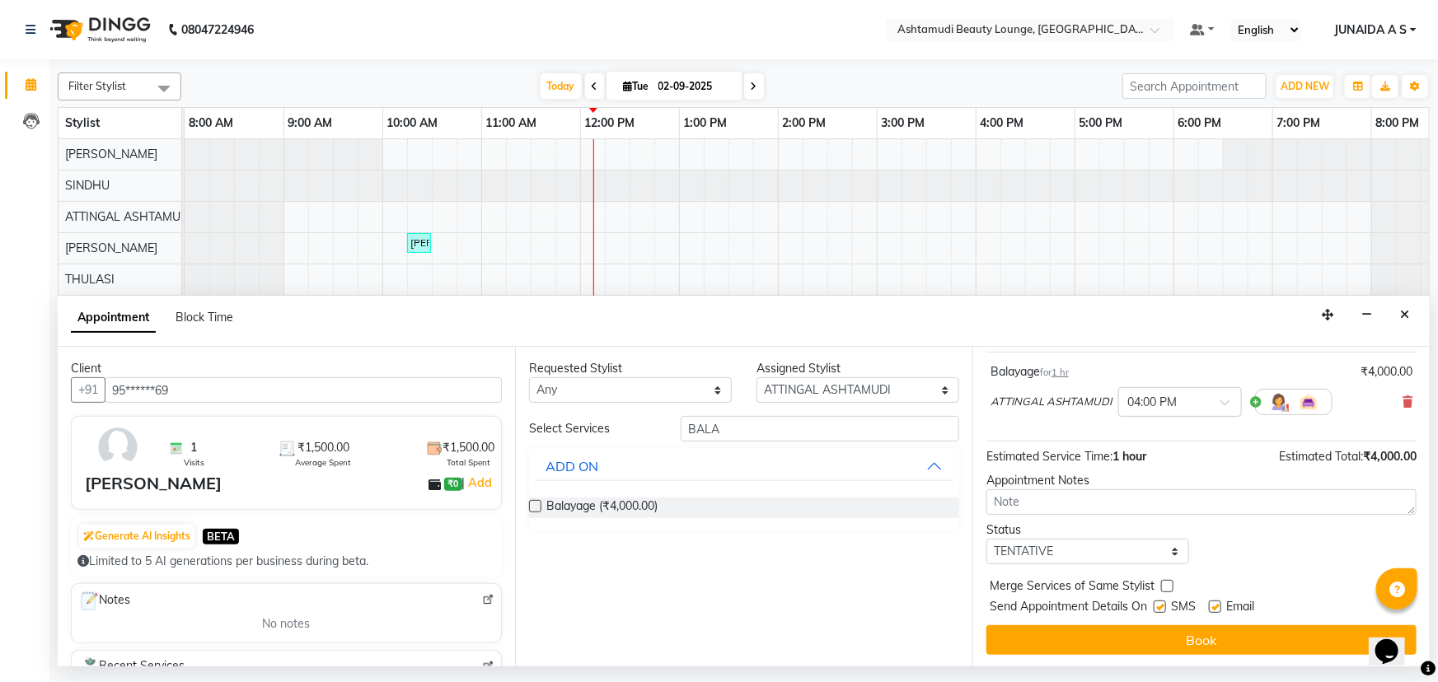
scroll to position [97, 0]
click at [1042, 552] on select "Select TENTATIVE CONFIRM CHECK-IN UPCOMING" at bounding box center [1088, 551] width 203 height 26
select select "confirm booking"
click at [987, 538] on select "Select TENTATIVE CONFIRM CHECK-IN UPCOMING" at bounding box center [1088, 551] width 203 height 26
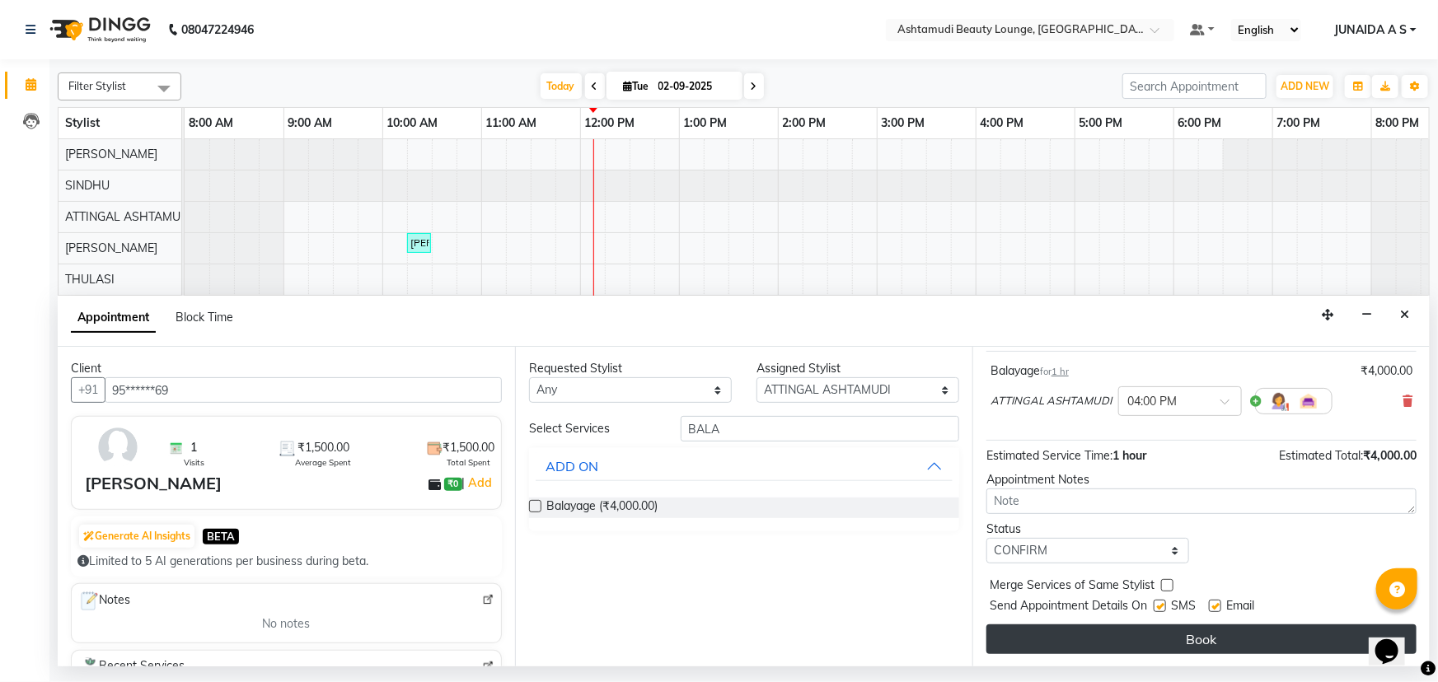
click at [1050, 635] on button "Book" at bounding box center [1202, 640] width 430 height 30
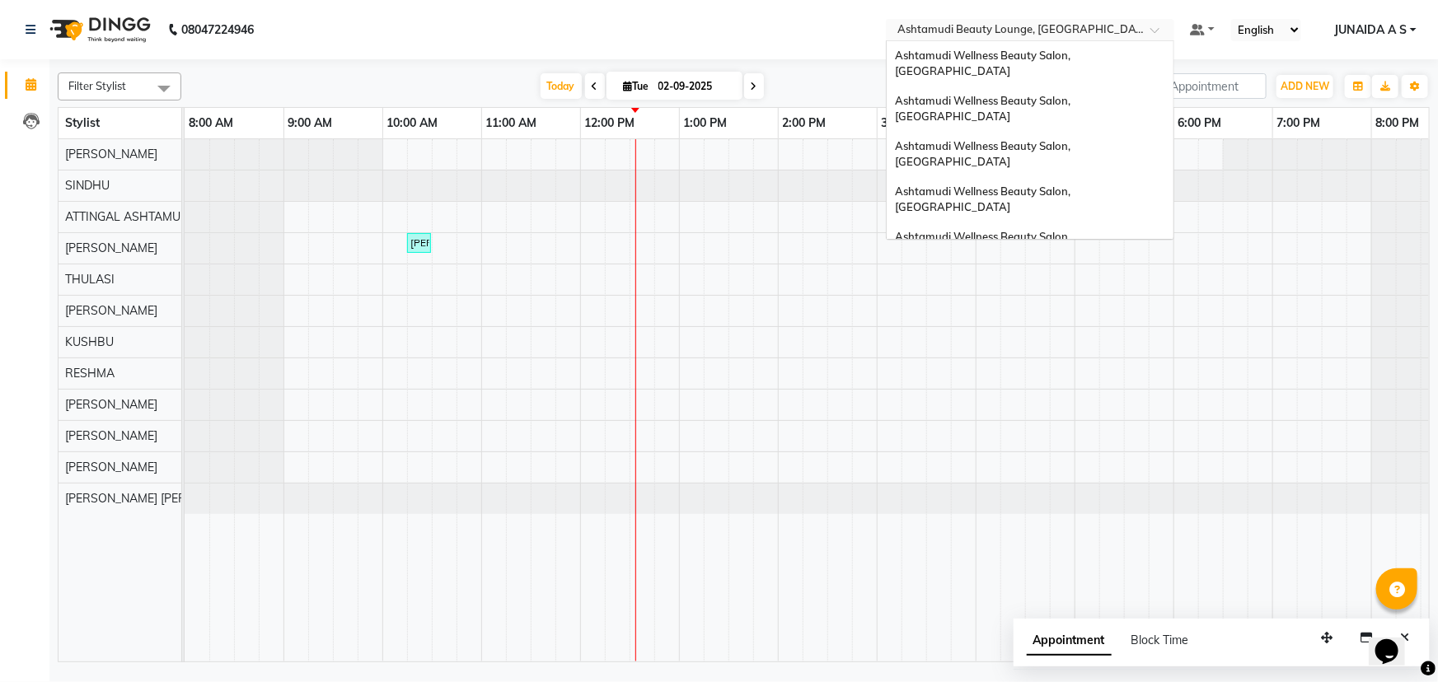
click at [1058, 26] on input "text" at bounding box center [1013, 31] width 239 height 16
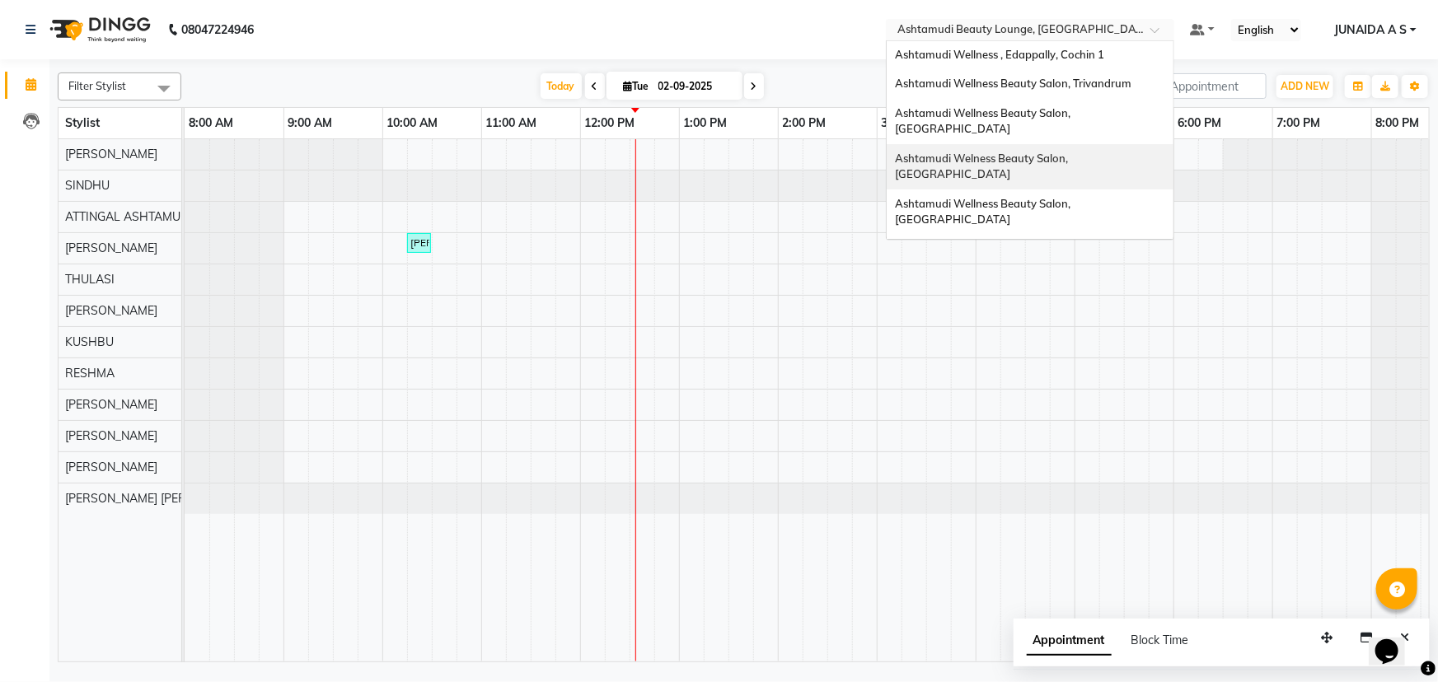
click at [1071, 152] on span "Ashtamudi Welness Beauty Salon, [GEOGRAPHIC_DATA]" at bounding box center [983, 167] width 176 height 30
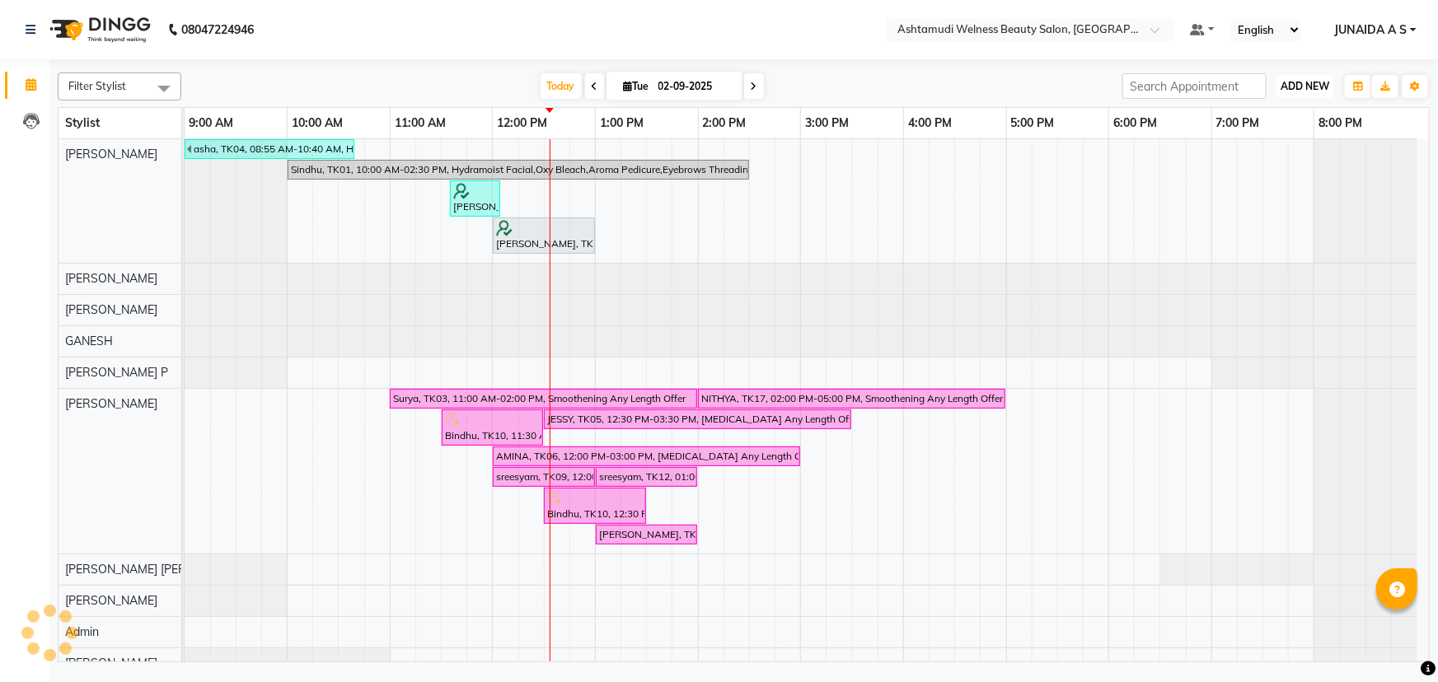
click at [1297, 90] on span "ADD NEW" at bounding box center [1305, 86] width 49 height 12
drag, startPoint x: 1286, startPoint y: 109, endPoint x: 643, endPoint y: 285, distance: 666.7
click at [1283, 110] on button "Add Appointment" at bounding box center [1268, 117] width 130 height 21
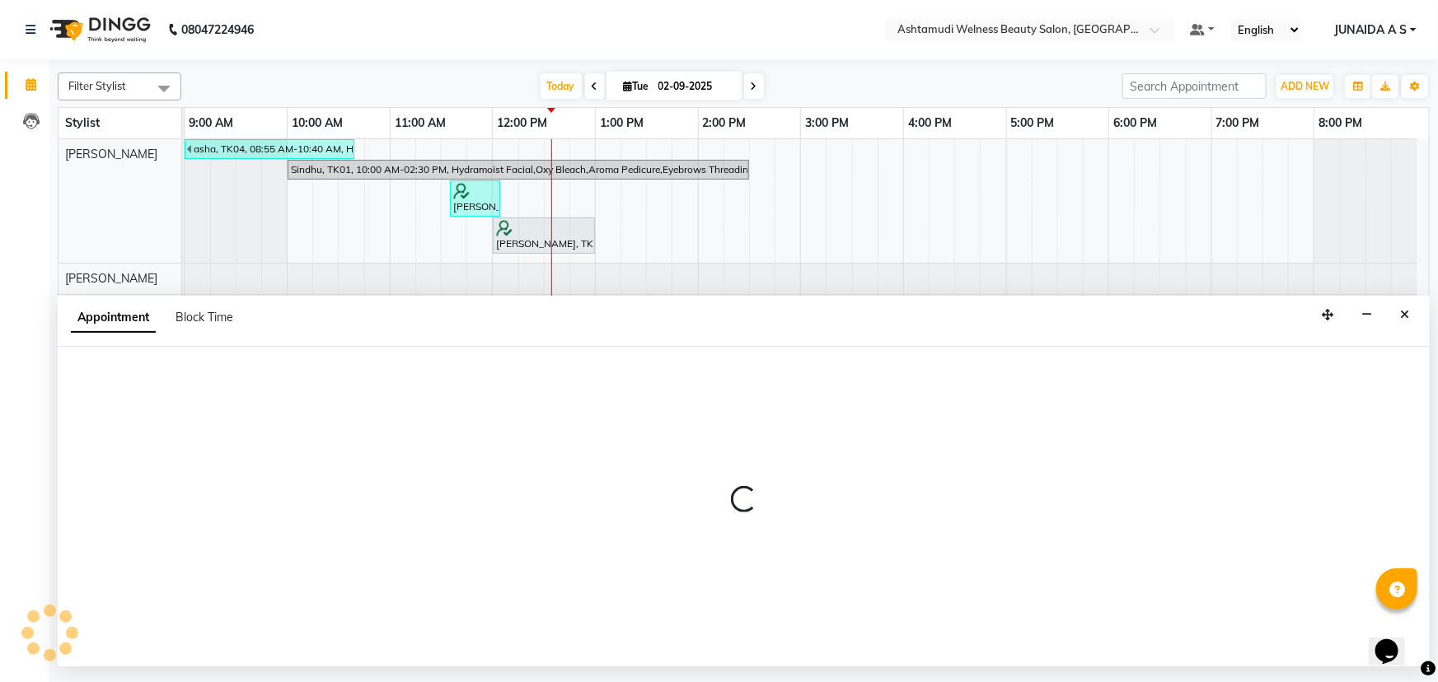
select select "600"
select select "tentative"
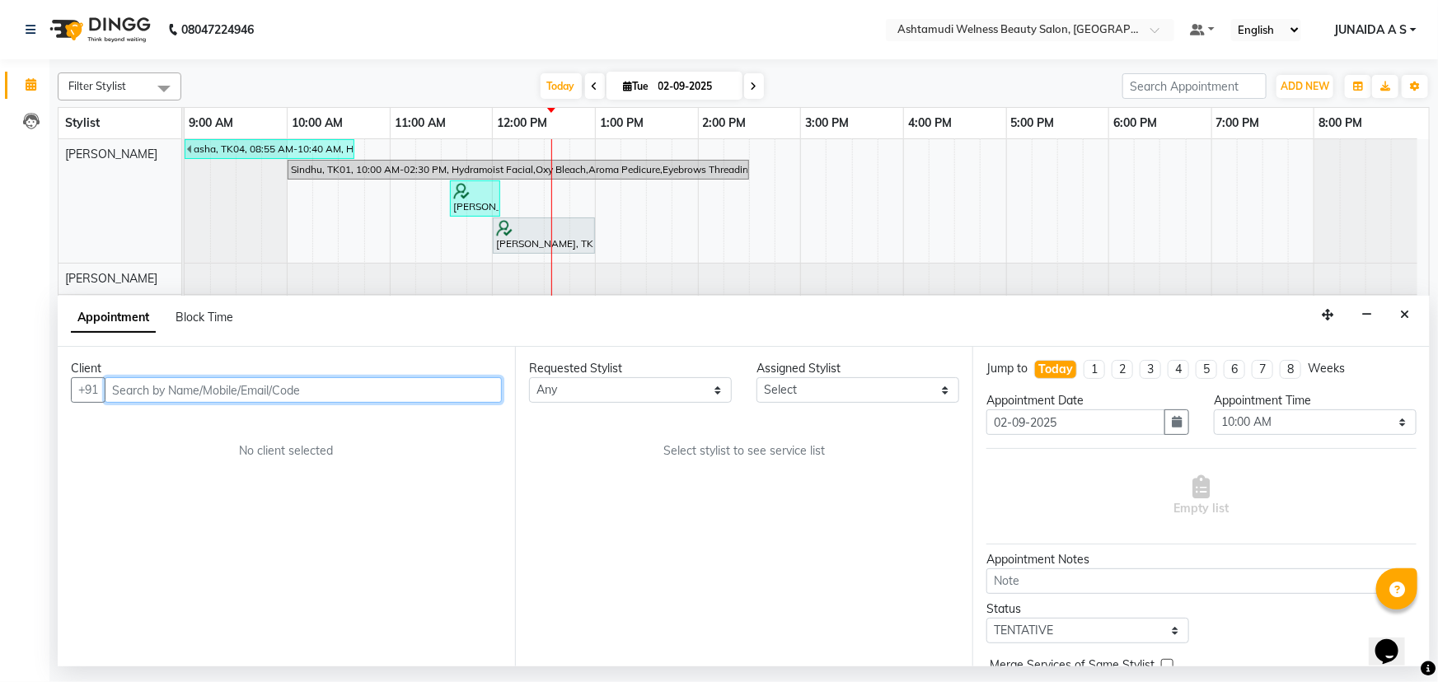
click at [281, 386] on input "text" at bounding box center [303, 390] width 397 height 26
paste input "9447543255"
type input "9447543255"
click at [339, 396] on input "9447543255" at bounding box center [269, 390] width 329 height 26
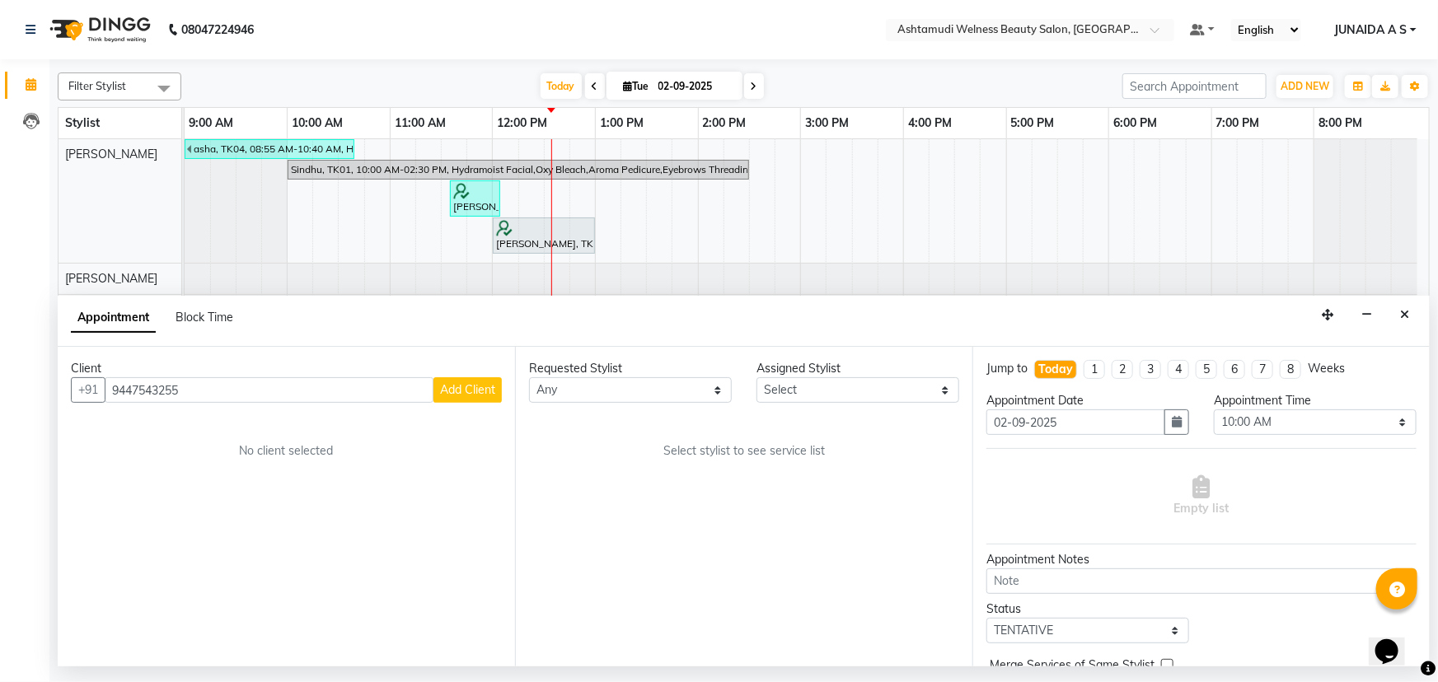
click at [453, 396] on span "Add Client" at bounding box center [467, 389] width 55 height 15
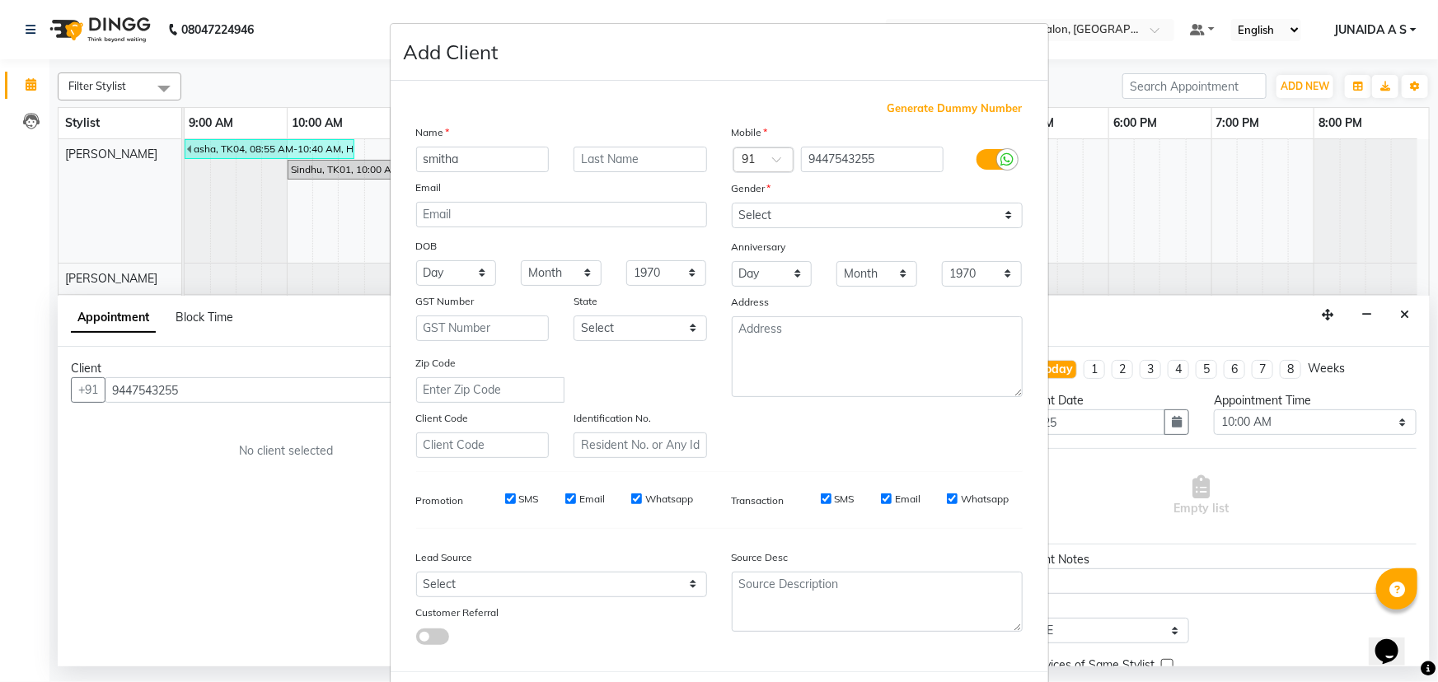
type input "smitha"
click at [785, 209] on select "Select Male Female Other Prefer Not To Say" at bounding box center [877, 216] width 291 height 26
select select "female"
click at [732, 203] on select "Select Male Female Other Prefer Not To Say" at bounding box center [877, 216] width 291 height 26
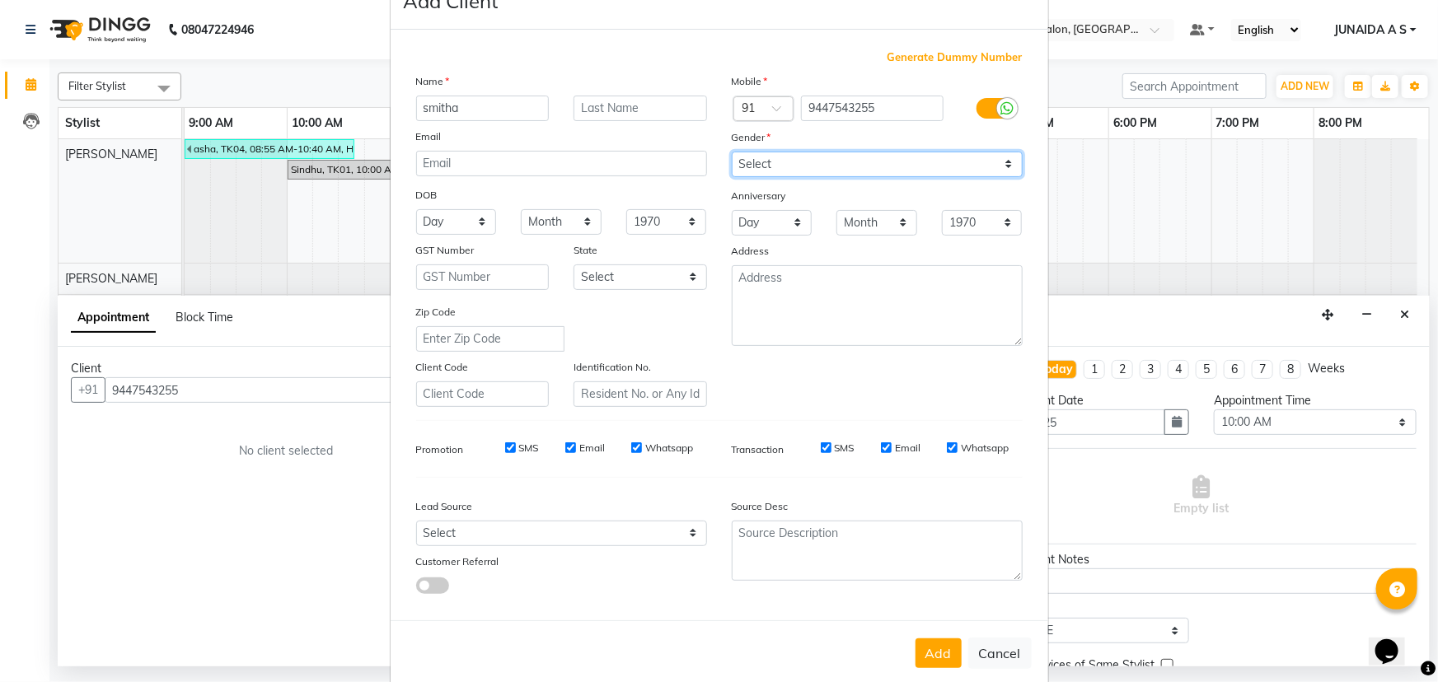
scroll to position [82, 0]
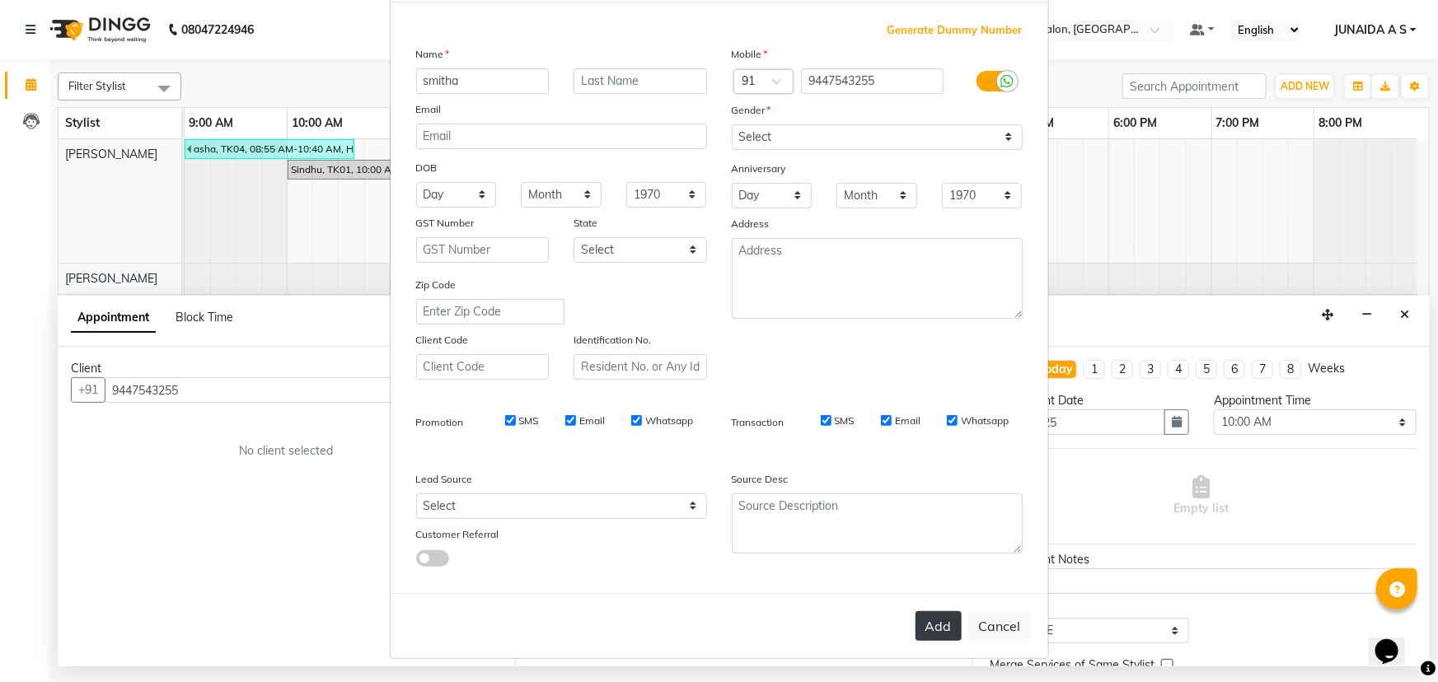
click at [931, 623] on button "Add" at bounding box center [939, 627] width 46 height 30
type input "94******55"
select select
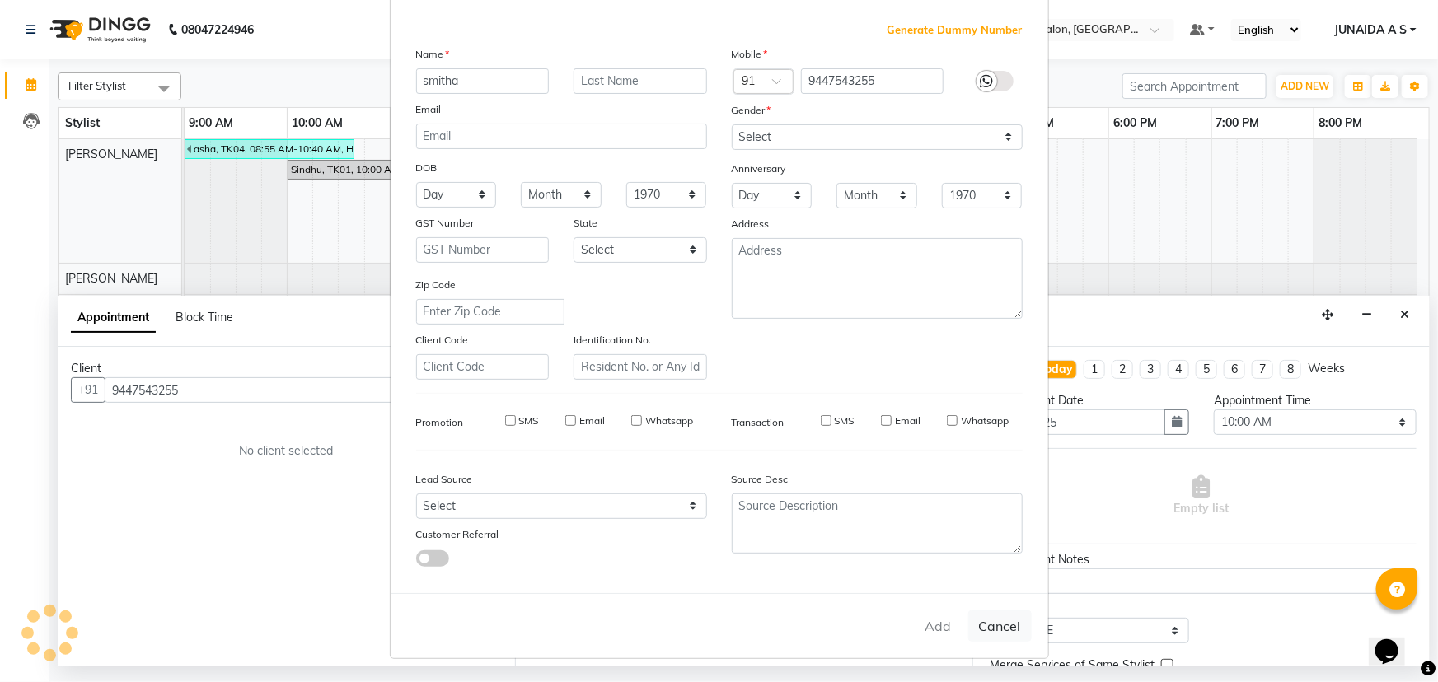
select select
checkbox input "false"
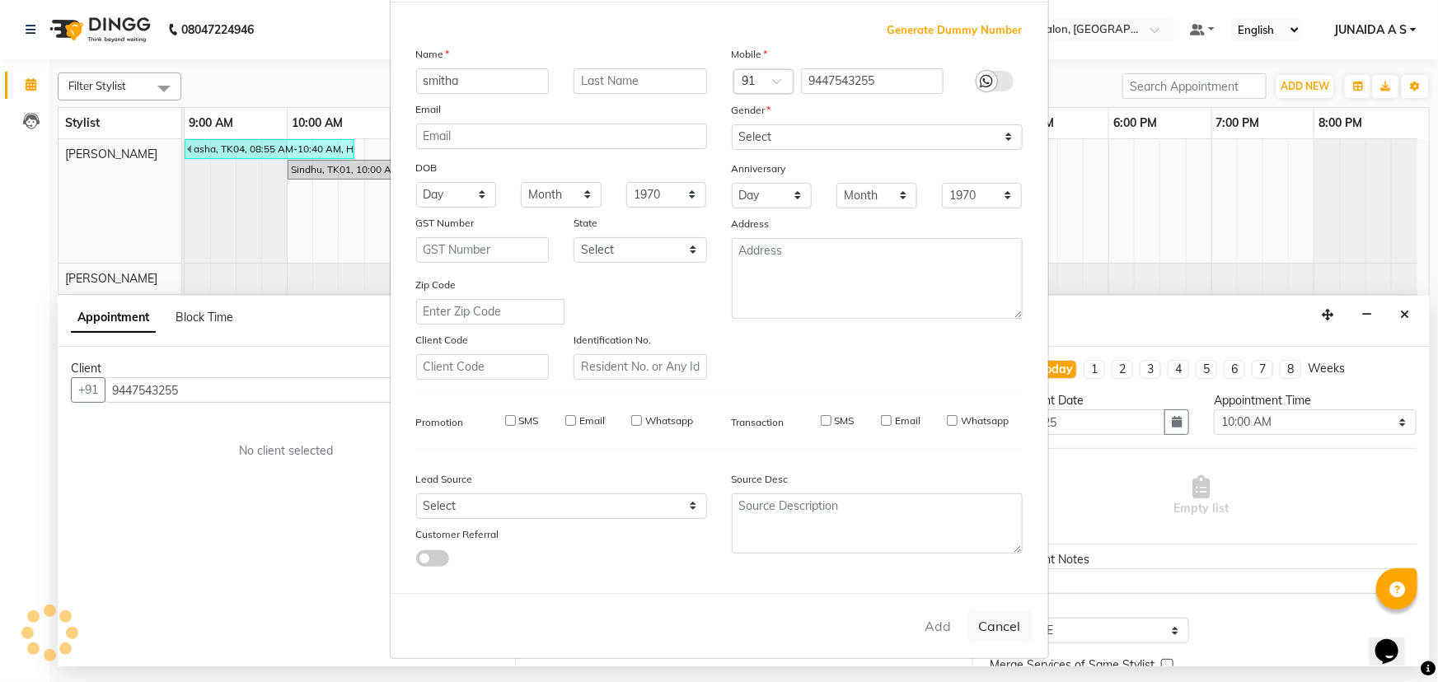
checkbox input "false"
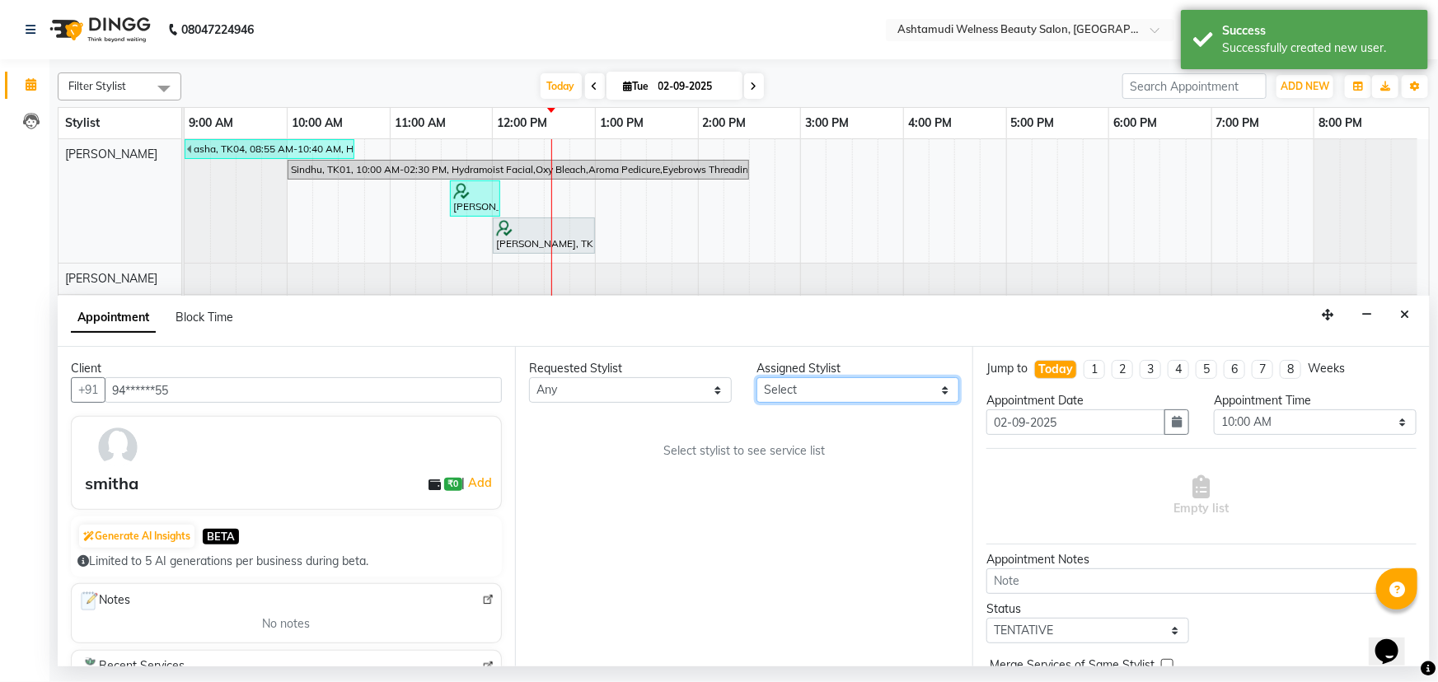
click at [881, 388] on select "Select ADITHYA TAMANG Admin ALTHAF Anitha ATHIRA SANAL BETZA M BINU DEVIKA GANE…" at bounding box center [858, 390] width 203 height 26
select select "25976"
click at [757, 377] on select "Select ADITHYA TAMANG Admin ALTHAF Anitha ATHIRA SANAL BETZA M BINU DEVIKA GANE…" at bounding box center [858, 390] width 203 height 26
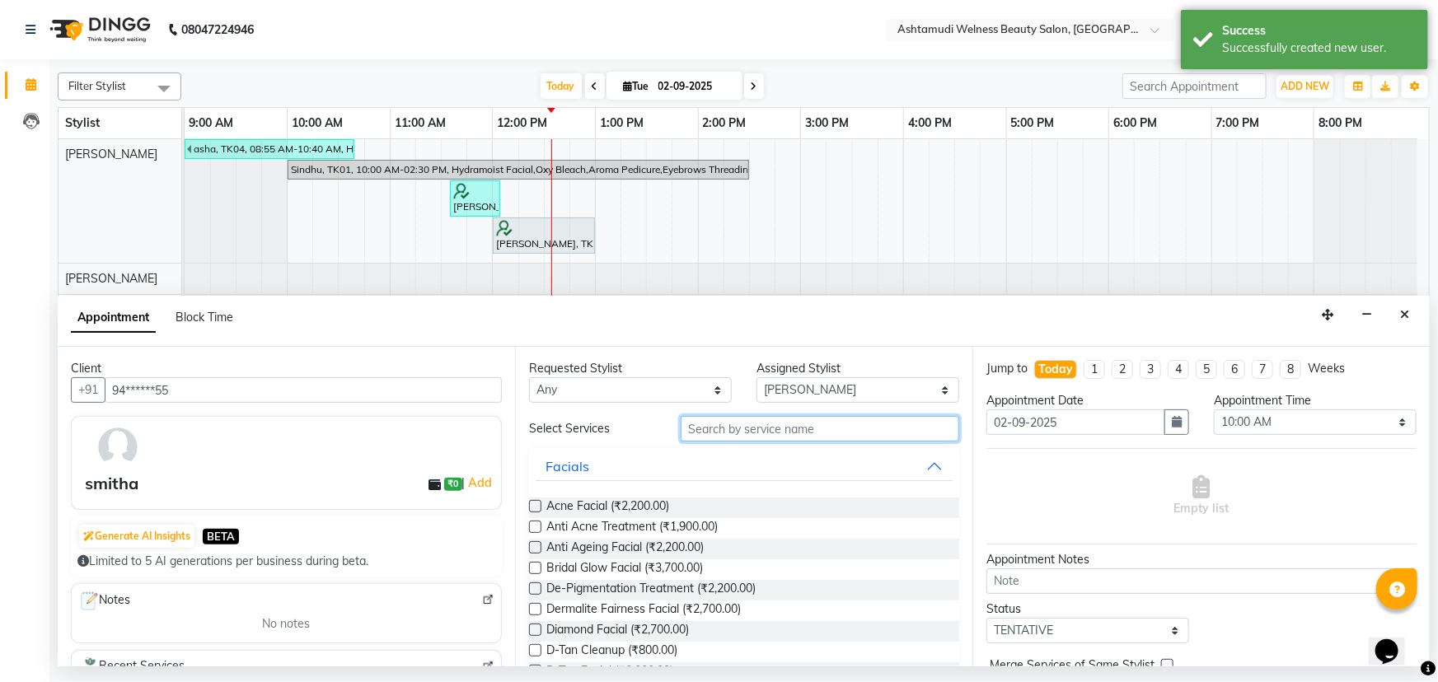
click at [759, 432] on input "text" at bounding box center [820, 429] width 279 height 26
click at [1165, 424] on button "button" at bounding box center [1177, 423] width 25 height 26
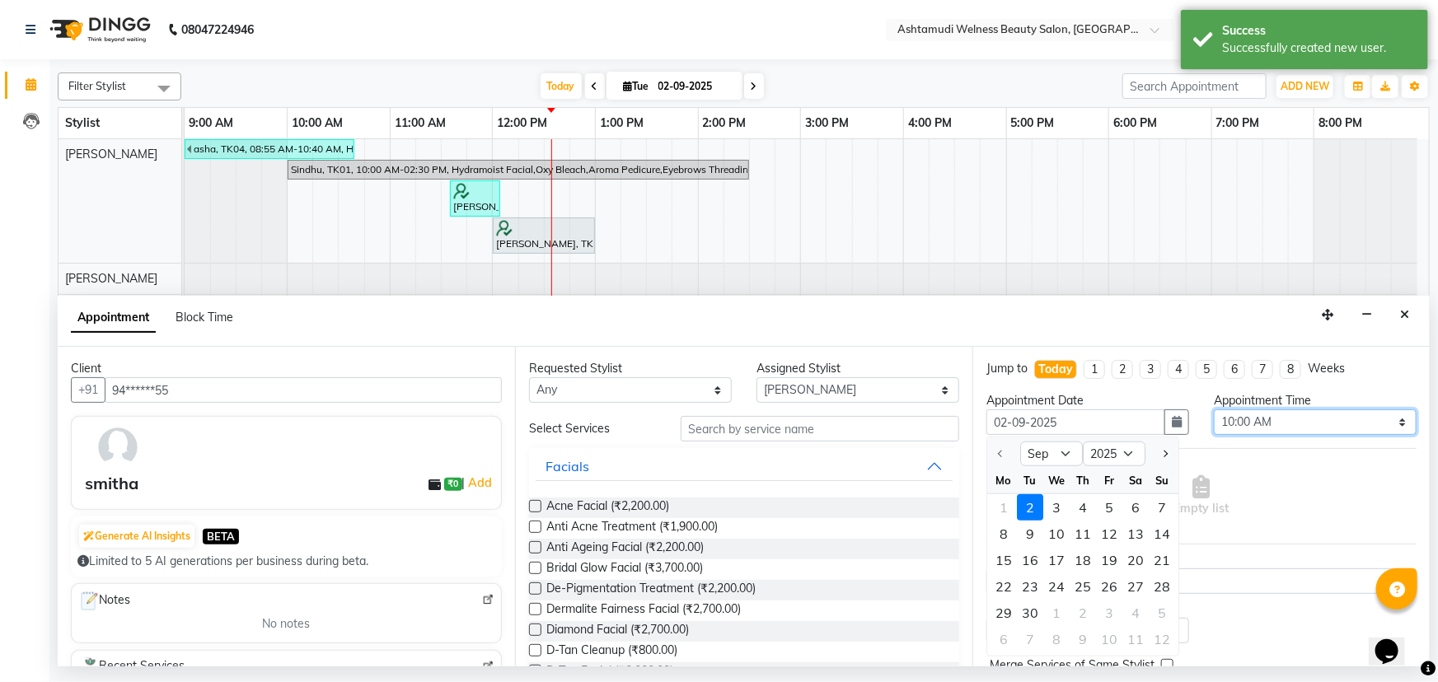
drag, startPoint x: 1273, startPoint y: 418, endPoint x: 1273, endPoint y: 409, distance: 9.1
click at [1273, 418] on select "Select 10:00 AM 10:15 AM 10:30 AM 10:45 AM 11:00 AM 11:15 AM 11:30 AM 11:45 AM …" at bounding box center [1315, 423] width 203 height 26
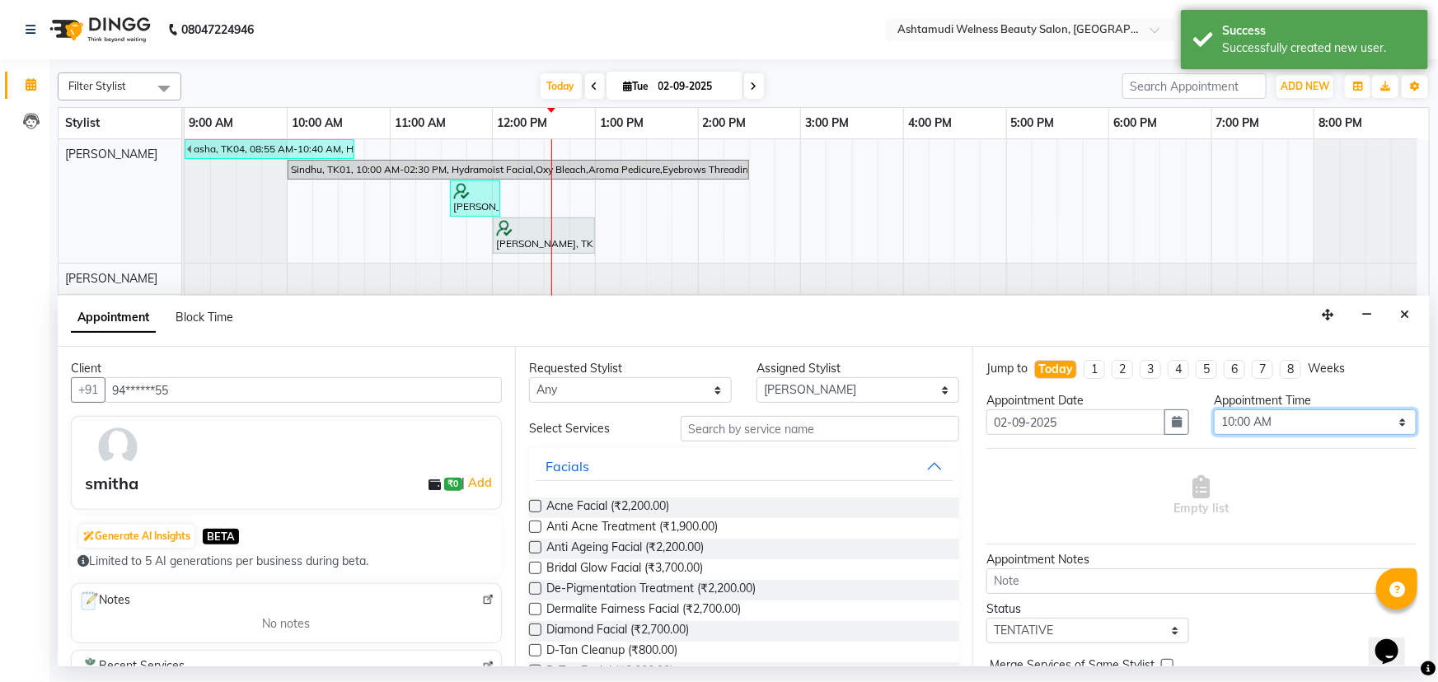
drag, startPoint x: 1265, startPoint y: 424, endPoint x: 1262, endPoint y: 412, distance: 12.0
click at [1264, 420] on select "Select 10:00 AM 10:15 AM 10:30 AM 10:45 AM 11:00 AM 11:15 AM 11:30 AM 11:45 AM …" at bounding box center [1315, 423] width 203 height 26
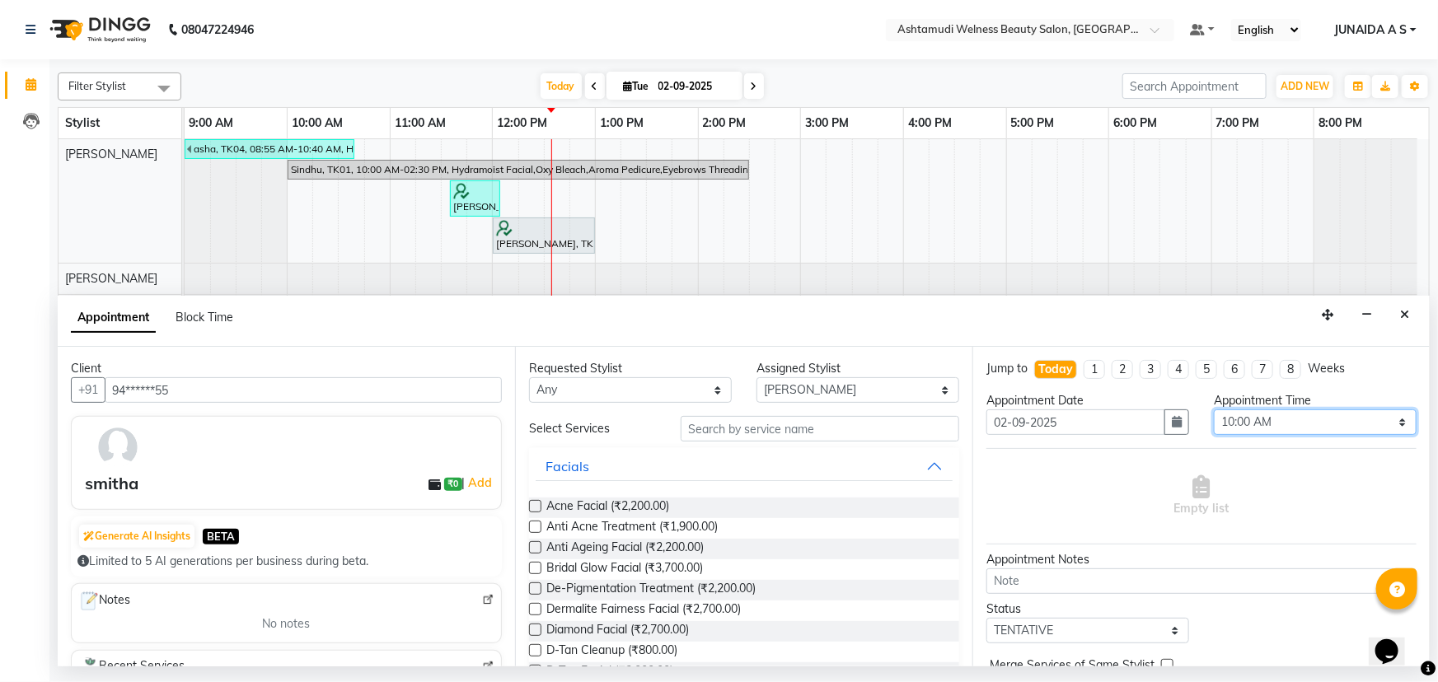
select select "1080"
click at [1214, 410] on select "Select 10:00 AM 10:15 AM 10:30 AM 10:45 AM 11:00 AM 11:15 AM 11:30 AM 11:45 AM …" at bounding box center [1315, 423] width 203 height 26
click at [754, 441] on input "text" at bounding box center [820, 429] width 279 height 26
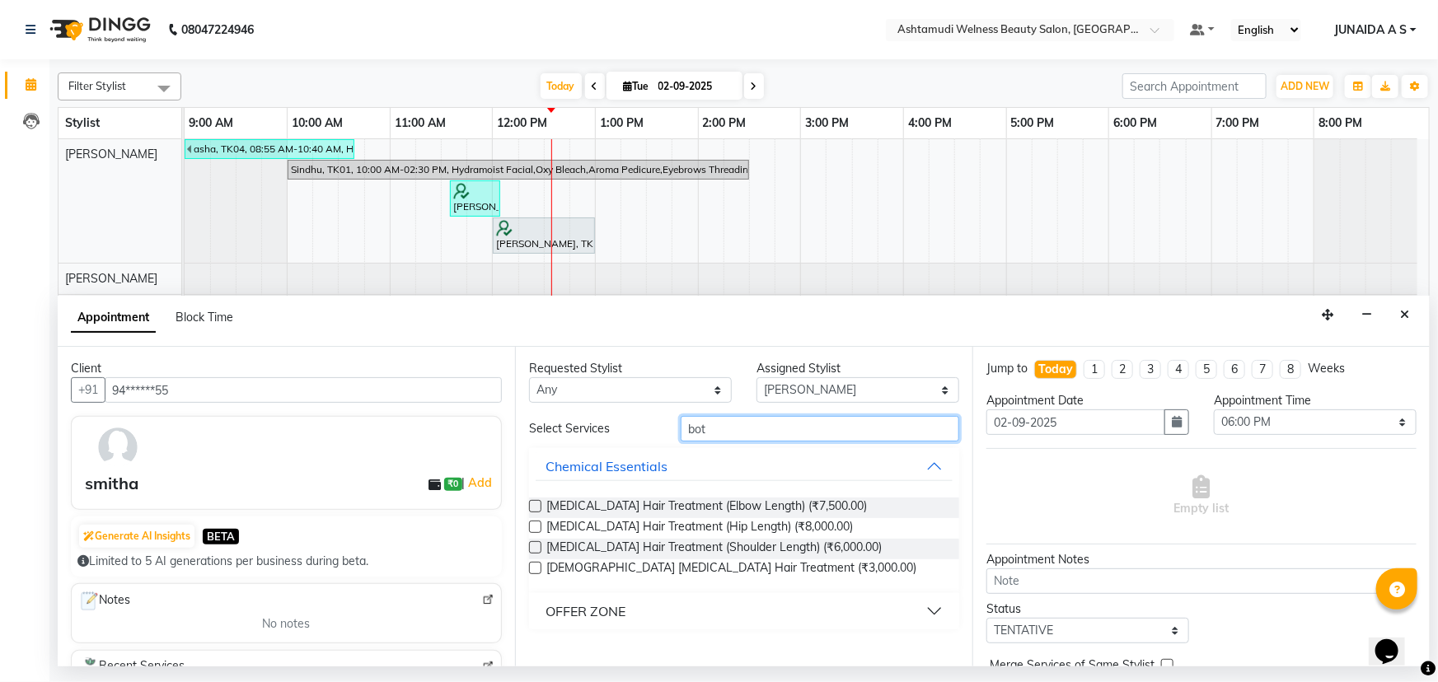
type input "bot"
click at [647, 623] on button "OFFER ZONE" at bounding box center [744, 612] width 417 height 30
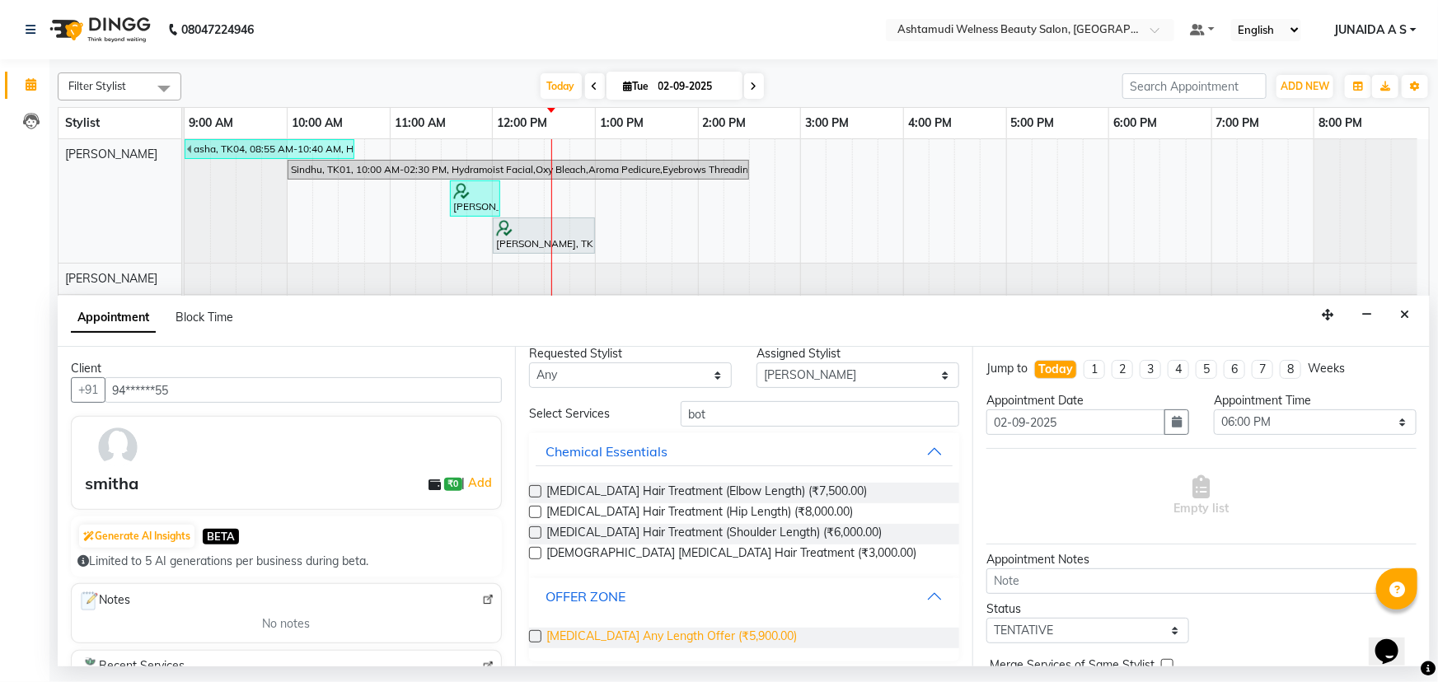
scroll to position [22, 0]
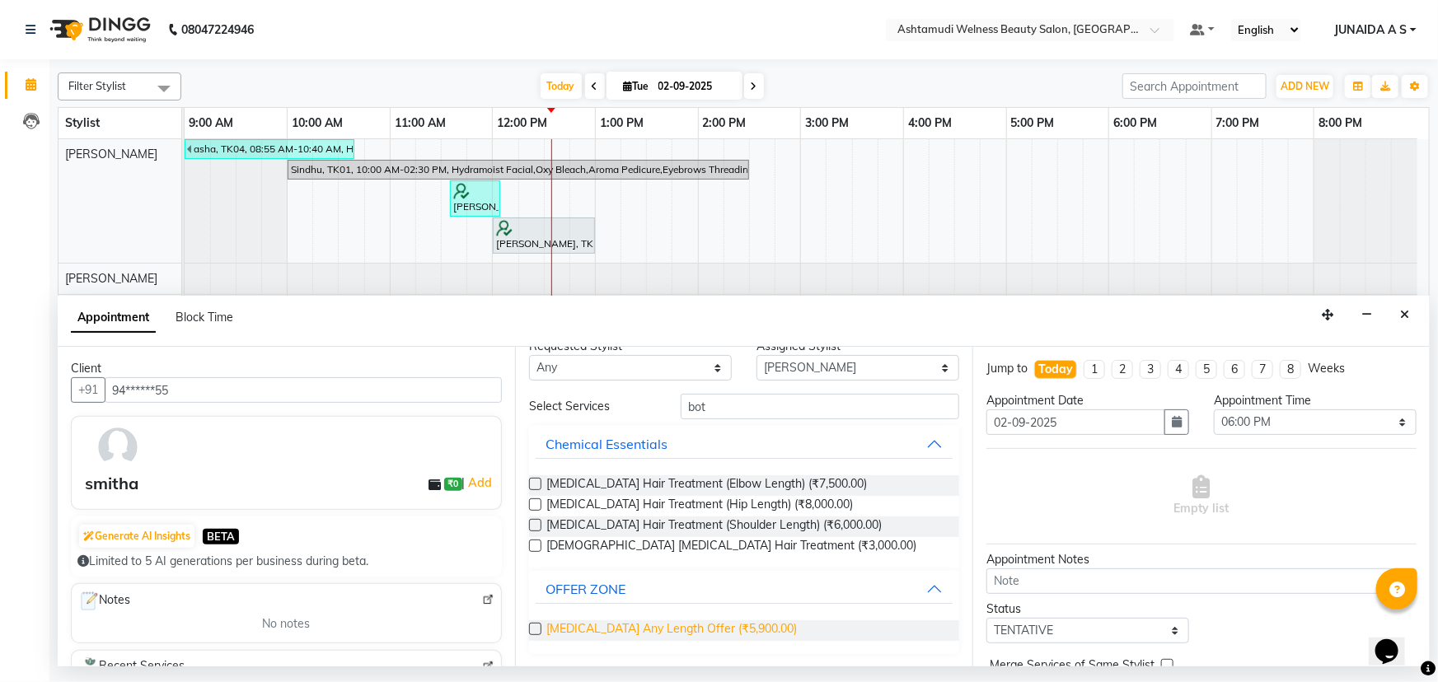
click at [651, 634] on span "Botox Any Length Offer (₹5,900.00)" at bounding box center [671, 631] width 251 height 21
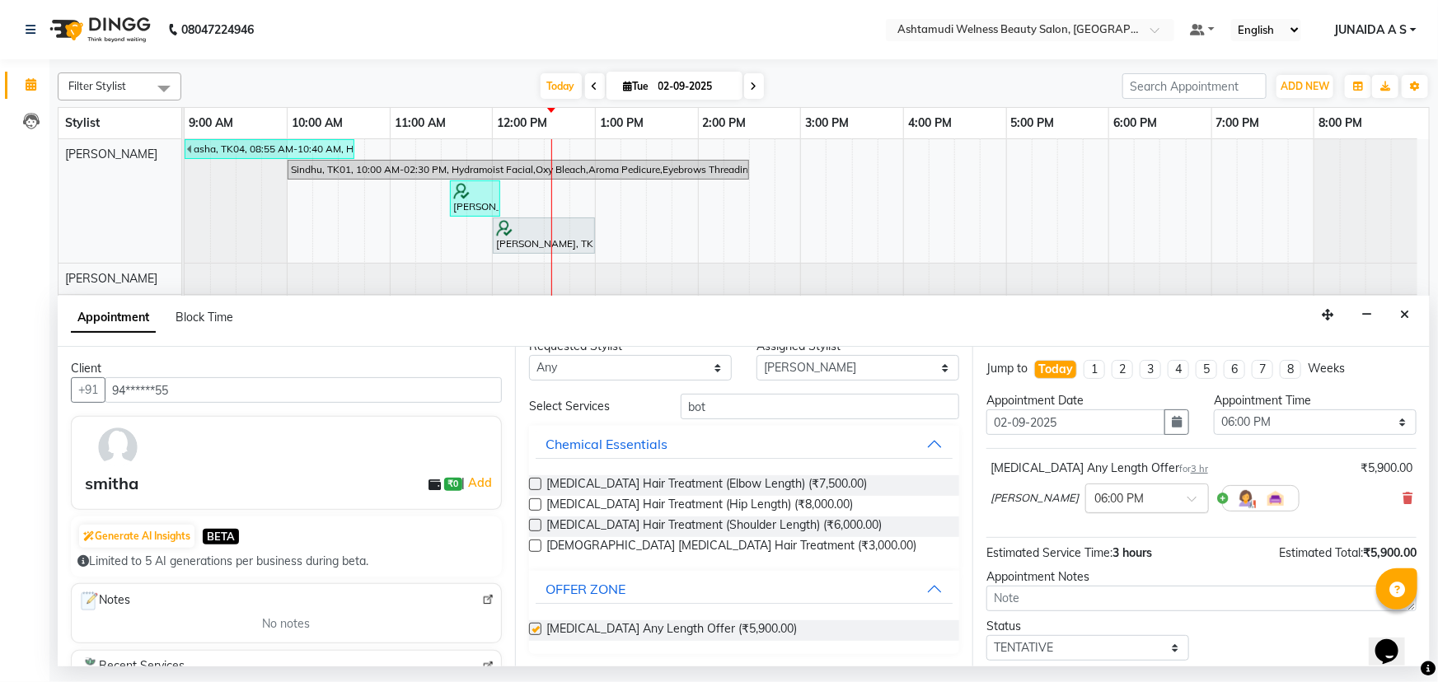
checkbox input "false"
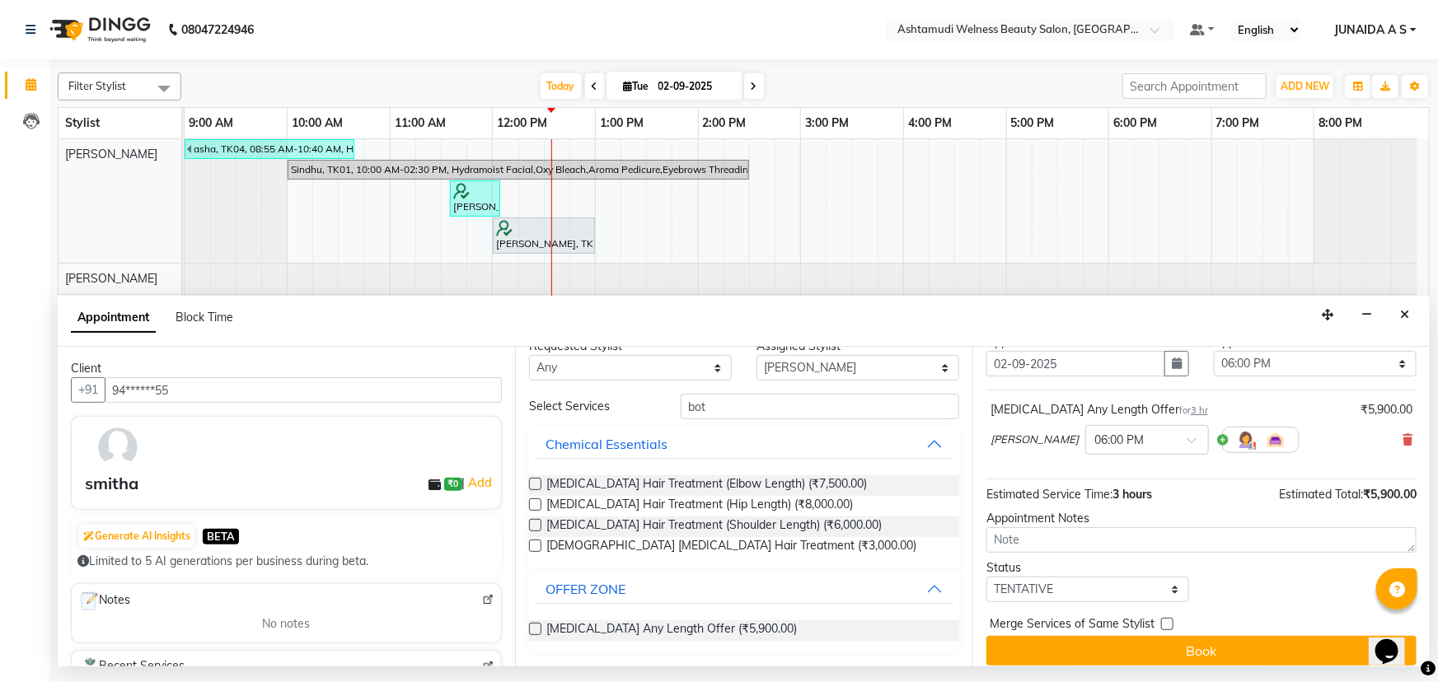
scroll to position [70, 0]
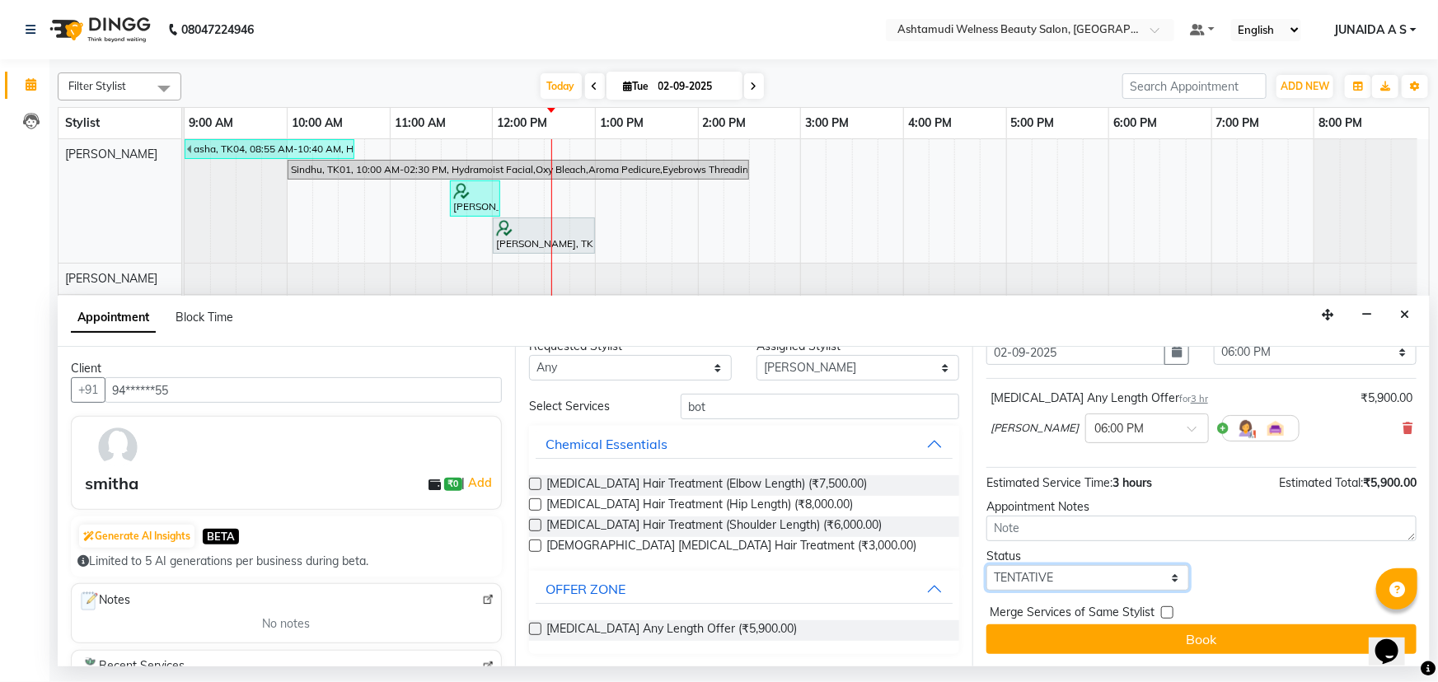
click at [1053, 569] on select "Select TENTATIVE CONFIRM CHECK-IN UPCOMING" at bounding box center [1088, 578] width 203 height 26
select select "confirm booking"
click at [987, 565] on select "Select TENTATIVE CONFIRM CHECK-IN UPCOMING" at bounding box center [1088, 578] width 203 height 26
drag, startPoint x: 1047, startPoint y: 635, endPoint x: 1047, endPoint y: 618, distance: 16.5
click at [1047, 627] on button "Book" at bounding box center [1202, 640] width 430 height 30
